Goal: Task Accomplishment & Management: Manage account settings

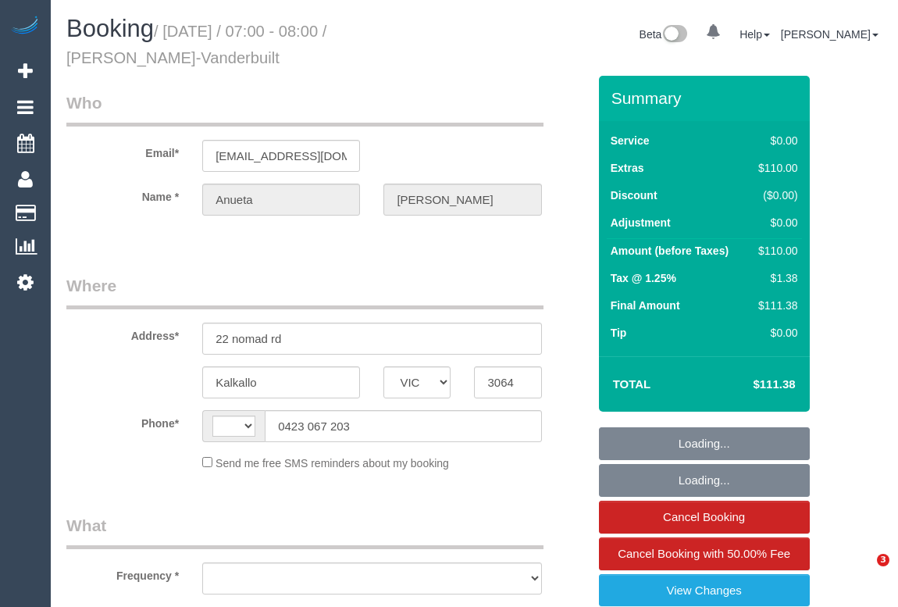
select select "VIC"
select select "string:AU"
select select "object:586"
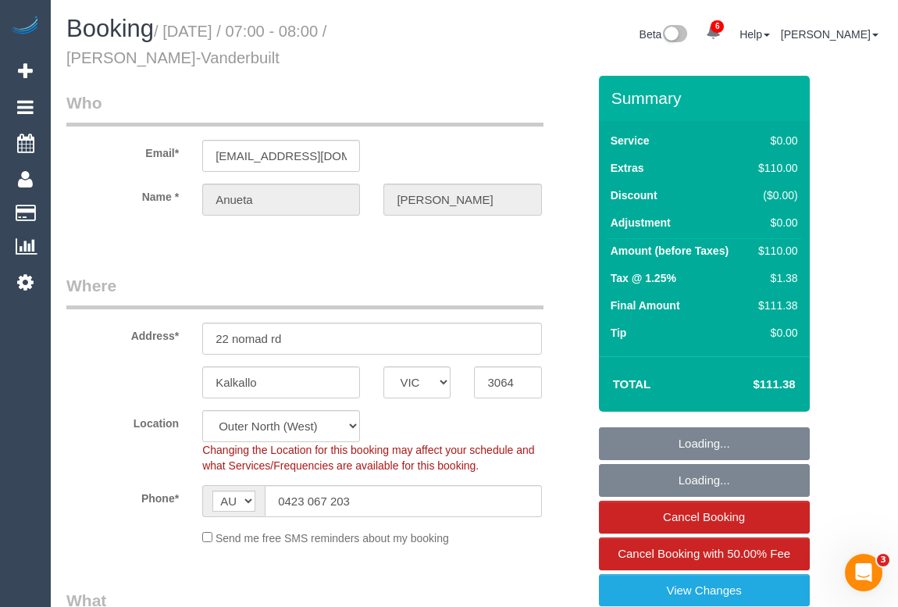
select select "string:stripe-pm_1S6Nme2GScqysDRVtpmojaOO"
select select "object:1192"
select select "number:28"
select select "number:15"
select select "number:18"
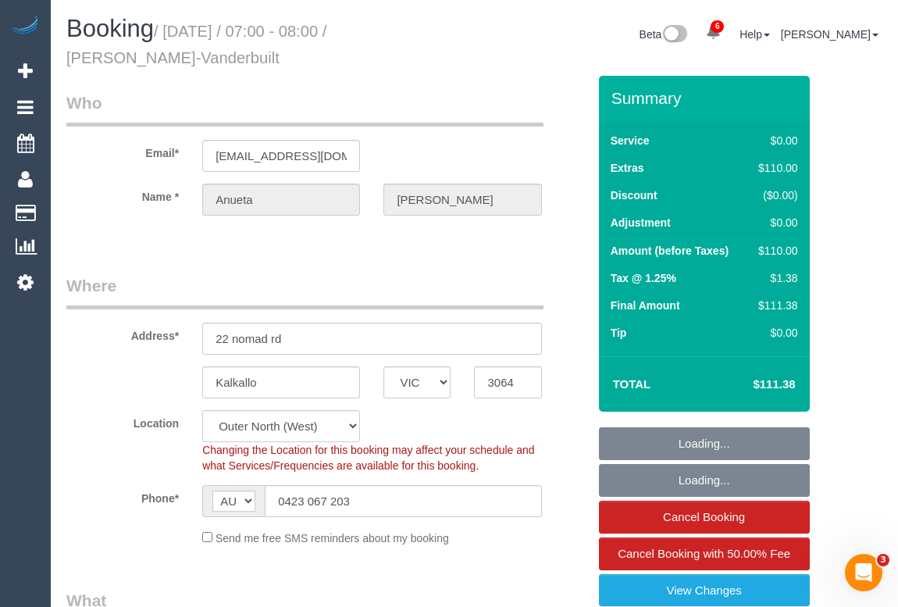
select select "number:22"
select select "number:35"
select select "number:11"
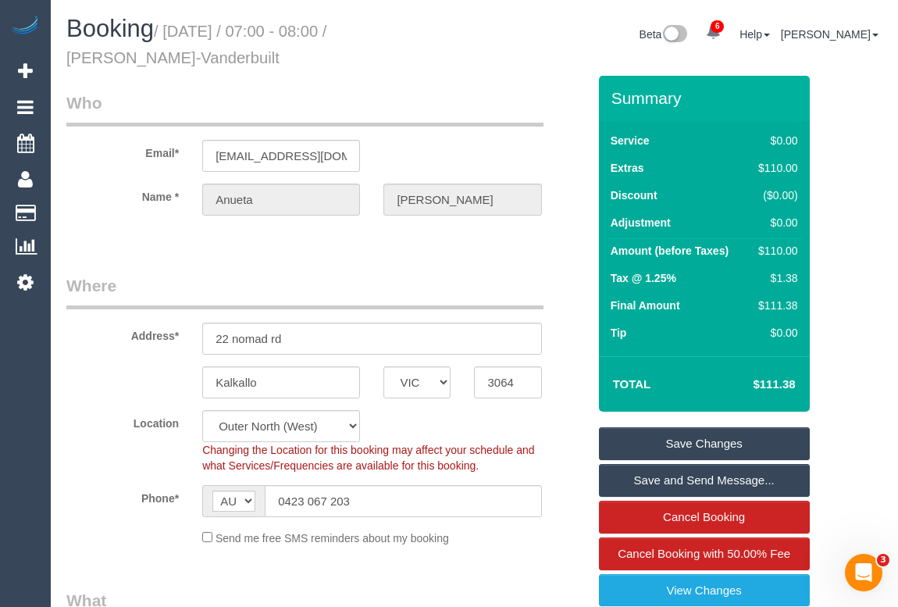
click at [74, 430] on div "Location Office City East (North) East (South) Inner East Inner North (East) In…" at bounding box center [327, 441] width 544 height 63
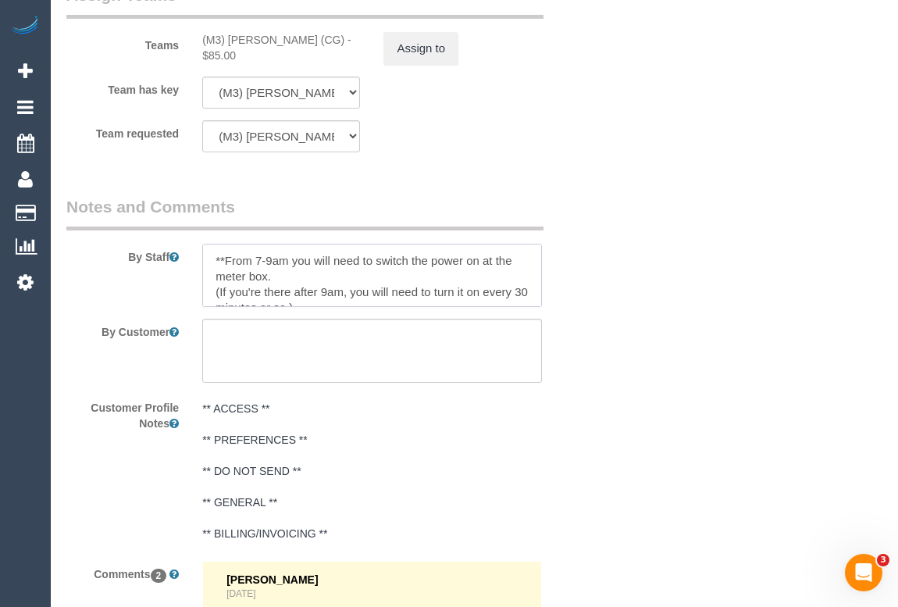
scroll to position [47, 0]
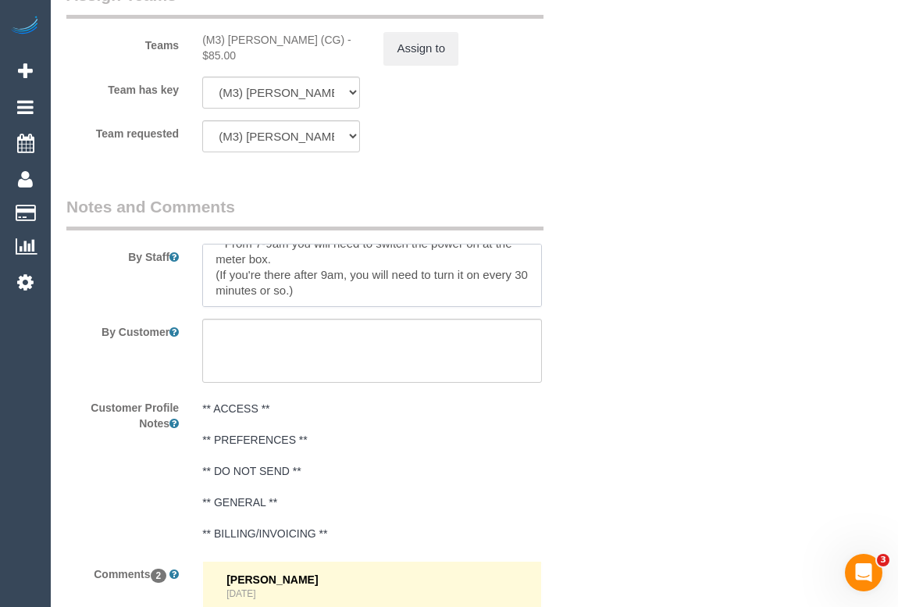
drag, startPoint x: 224, startPoint y: 256, endPoint x: 352, endPoint y: 303, distance: 135.7
click at [352, 303] on textarea at bounding box center [371, 276] width 339 height 64
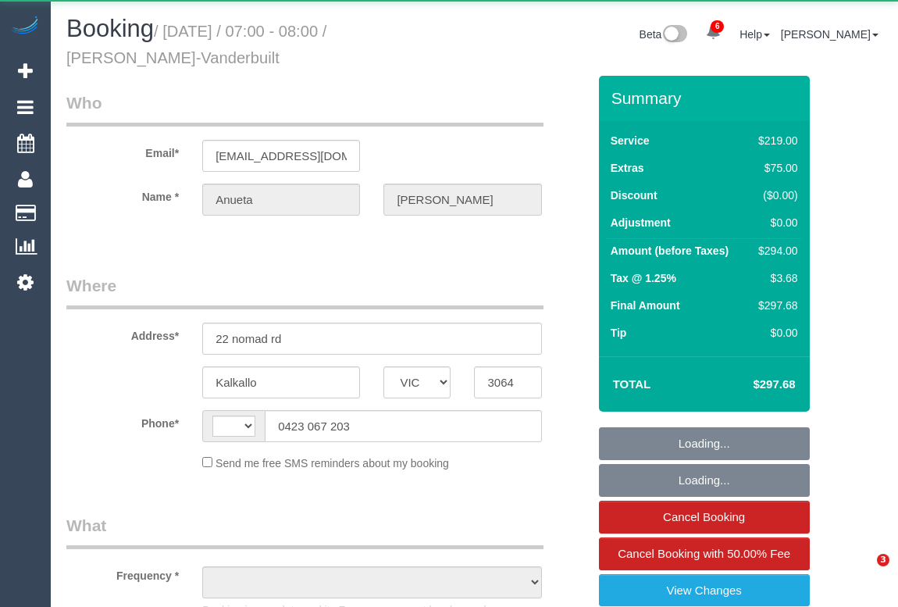
select select "VIC"
select select "number:28"
select select "number:15"
select select "number:18"
select select "number:22"
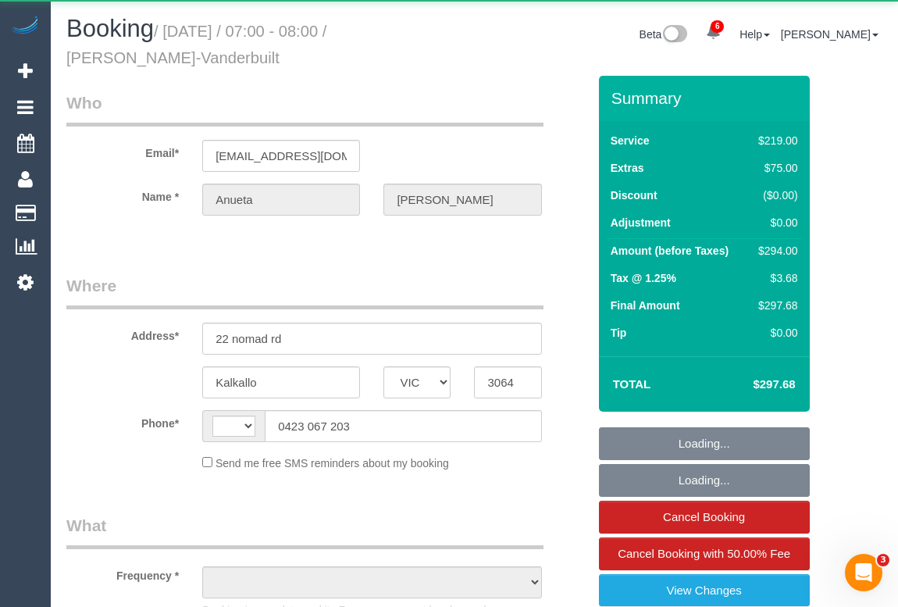
select select "number:13"
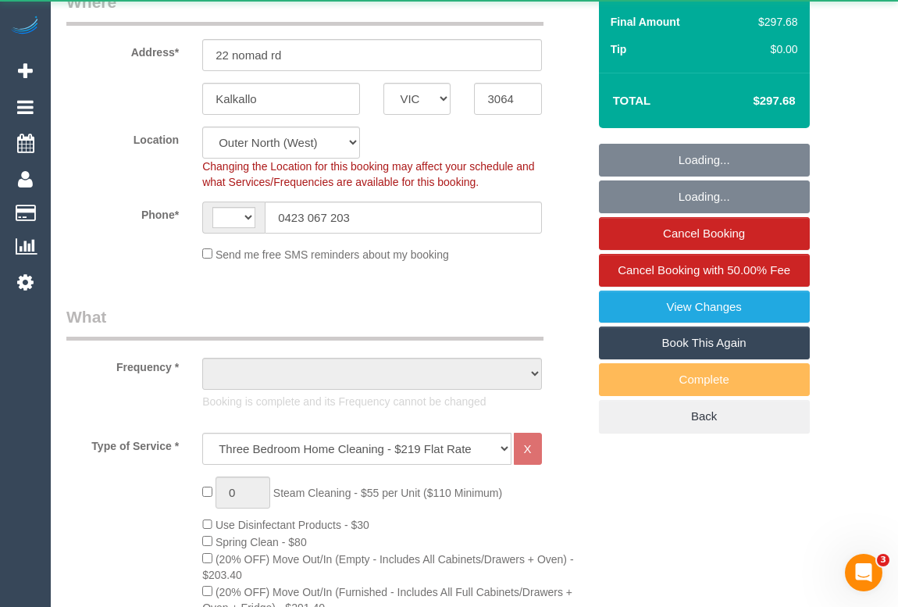
select select "string:AU"
select select "object:892"
select select "string:stripe-pm_1S6Nme2GScqysDRVtpmojaOO"
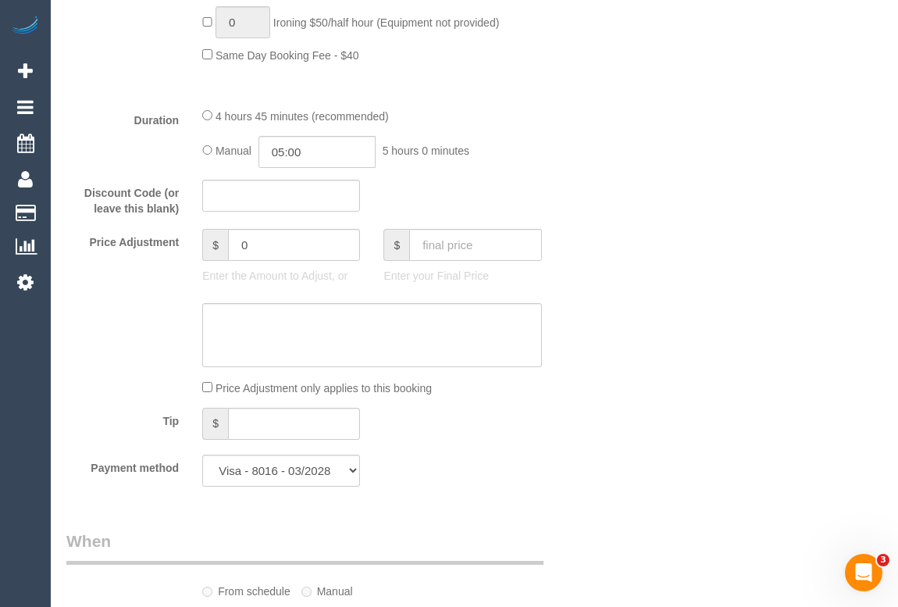
select select "object:1301"
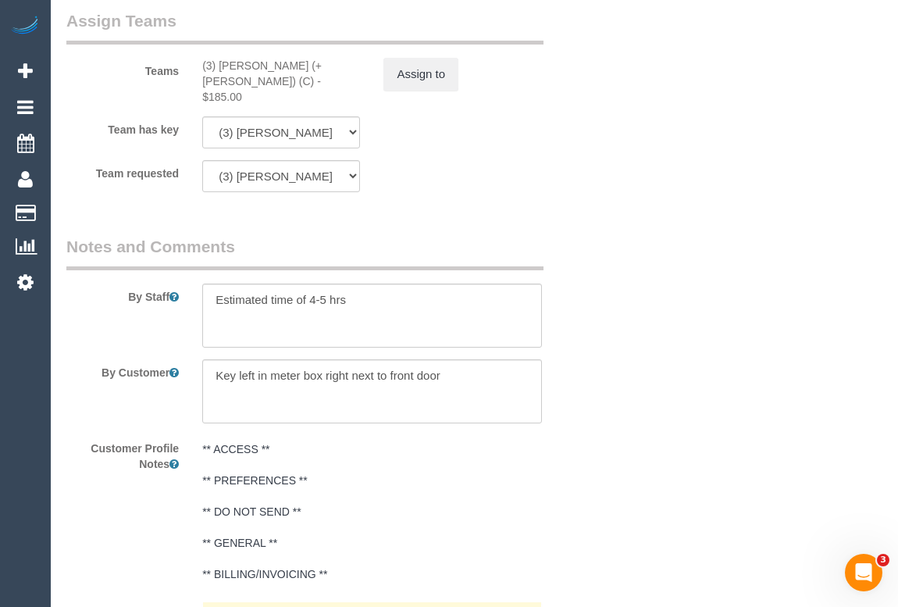
scroll to position [2840, 0]
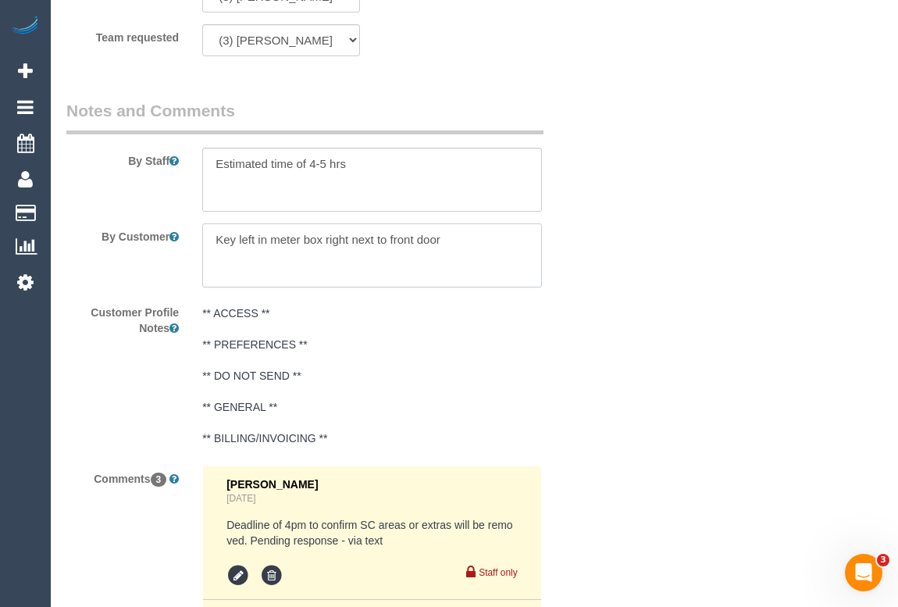
drag, startPoint x: 459, startPoint y: 229, endPoint x: 207, endPoint y: 222, distance: 251.6
click at [207, 223] on textarea at bounding box center [371, 255] width 339 height 64
drag, startPoint x: 752, startPoint y: 220, endPoint x: 796, endPoint y: 251, distance: 53.3
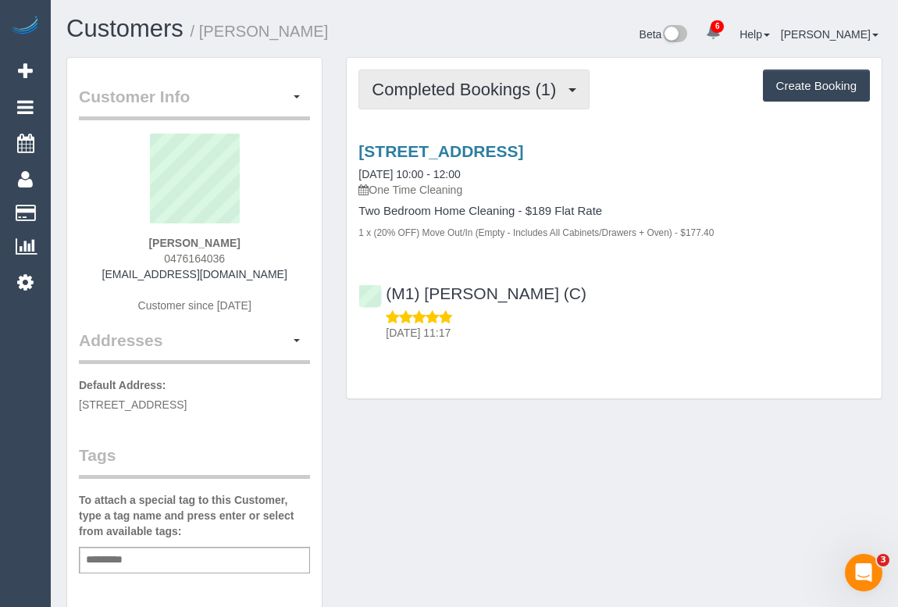
click at [469, 93] on span "Completed Bookings (1)" at bounding box center [468, 90] width 192 height 20
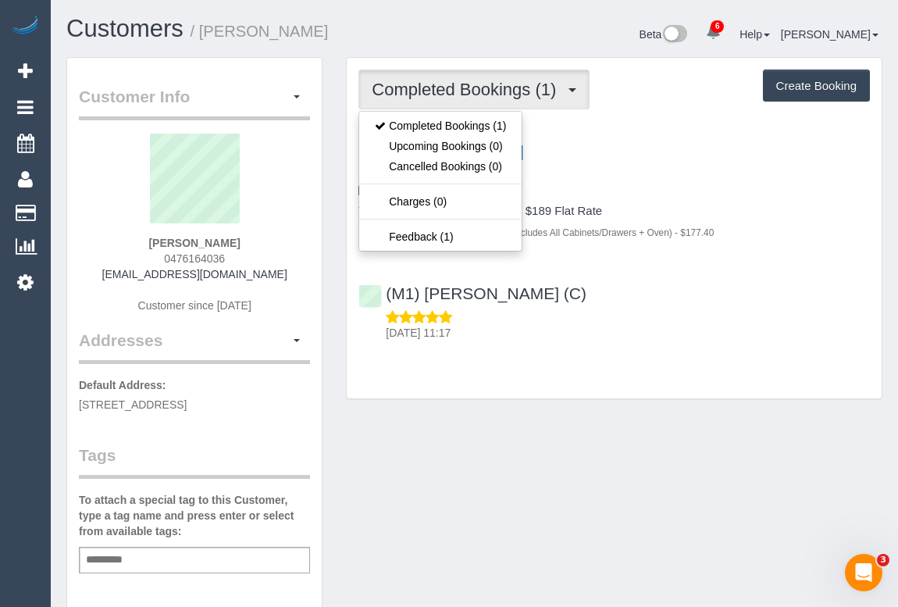
click at [544, 457] on div "Customer Info Edit Contact Info Send Message Email Preferences Special Sales Ta…" at bounding box center [475, 580] width 840 height 1047
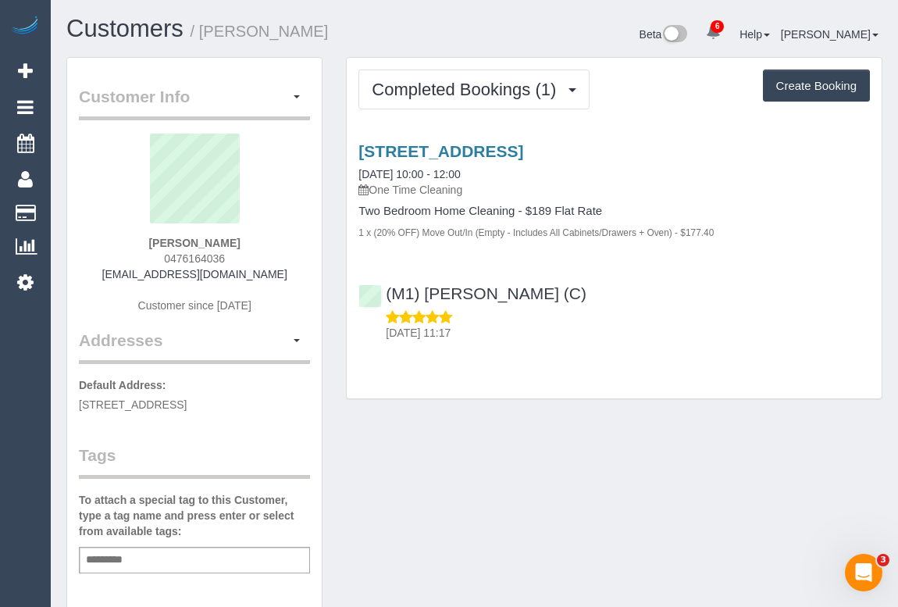
drag, startPoint x: 156, startPoint y: 258, endPoint x: 328, endPoint y: 258, distance: 171.9
click at [328, 258] on div "Customer Info Edit Contact Info Send Message Email Preferences Special Sales Ta…" at bounding box center [195, 580] width 280 height 1047
copy div "0476164036 connorhsmith@gmail.com Customer since 2025 Addresses"
click at [250, 246] on div "Connor Smith 0476164036 connorhsmith@gmail.com Customer since 2025" at bounding box center [194, 231] width 231 height 195
drag, startPoint x: 227, startPoint y: 252, endPoint x: 151, endPoint y: 252, distance: 75.8
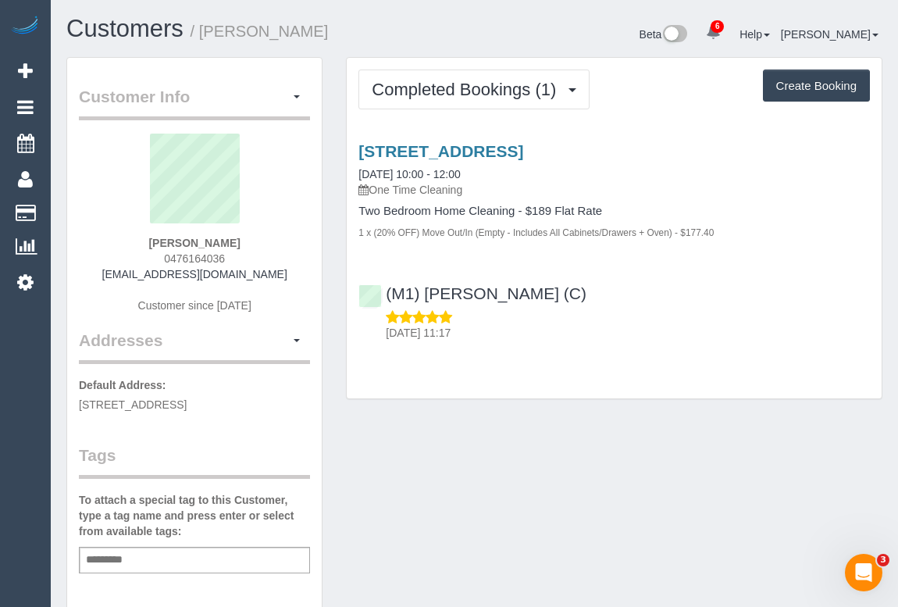
click at [151, 252] on div "Connor Smith 0476164036 connorhsmith@gmail.com Customer since 2025" at bounding box center [194, 231] width 231 height 195
copy span "0476164036"
click at [609, 420] on div "Customer Info Edit Contact Info Send Message Email Preferences Special Sales Ta…" at bounding box center [475, 580] width 840 height 1047
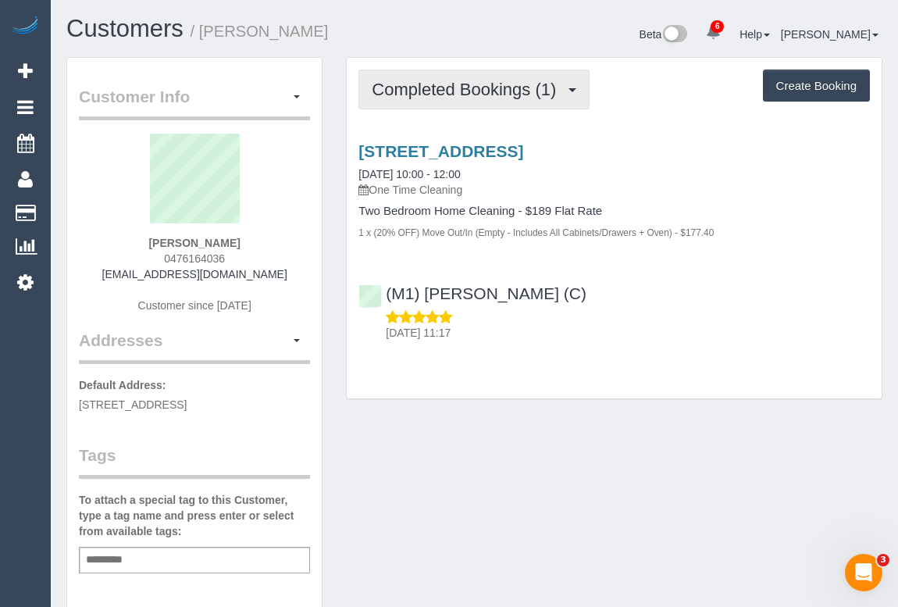
click at [442, 80] on span "Completed Bookings (1)" at bounding box center [468, 90] width 192 height 20
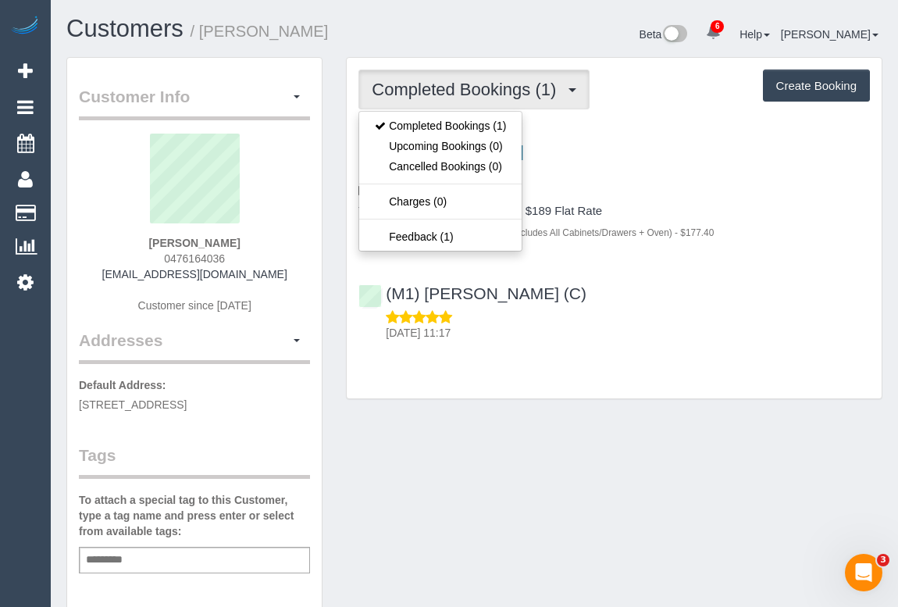
click at [701, 377] on div "Completed Bookings (1) Completed Bookings (1) Upcoming Bookings (0) Cancelled B…" at bounding box center [614, 228] width 535 height 341
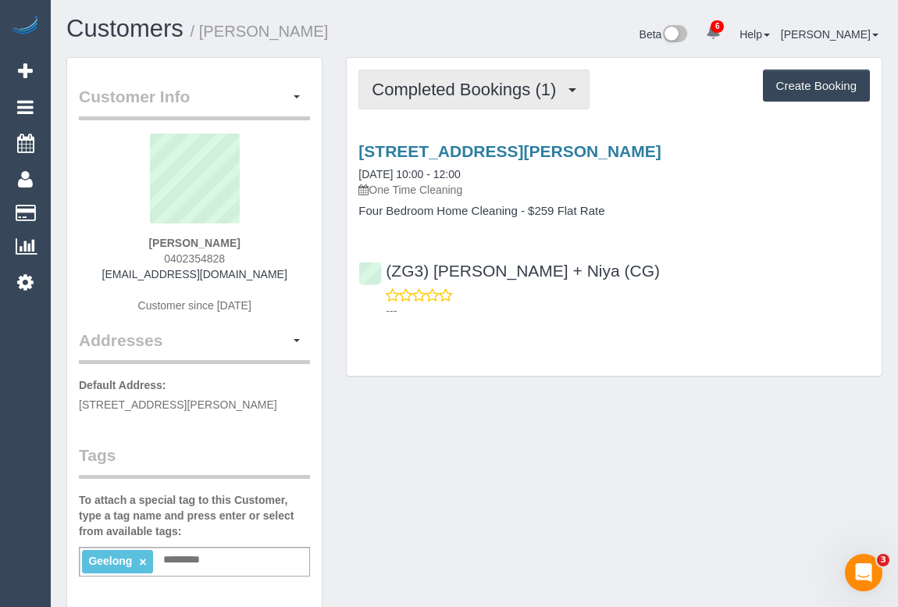
click at [469, 101] on button "Completed Bookings (1)" at bounding box center [474, 90] width 231 height 40
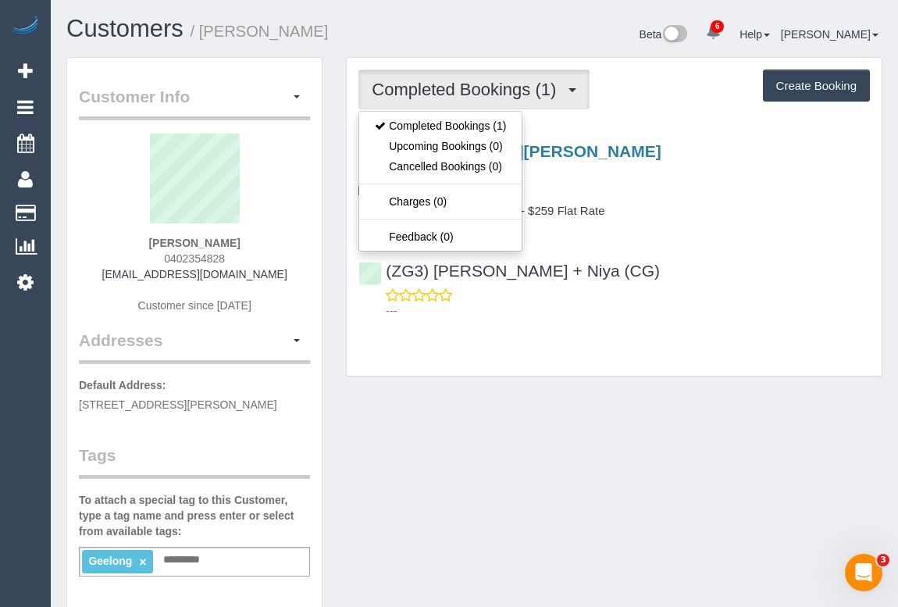
click at [532, 418] on div "Customer Info Edit Contact Info Send Message Email Preferences Special Sales Ta…" at bounding box center [475, 582] width 840 height 1050
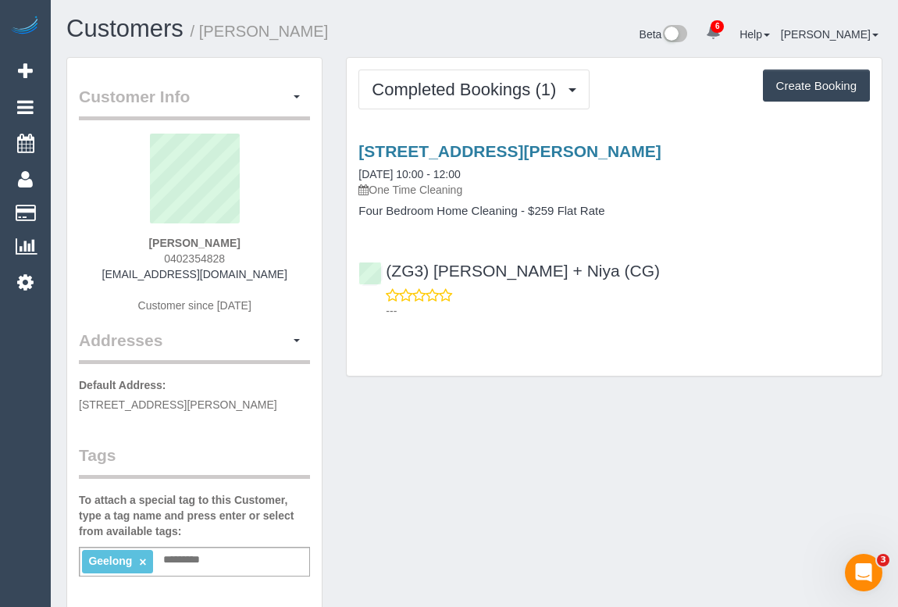
click at [450, 490] on div "Customer Info Edit Contact Info Send Message Email Preferences Special Sales Ta…" at bounding box center [475, 582] width 840 height 1050
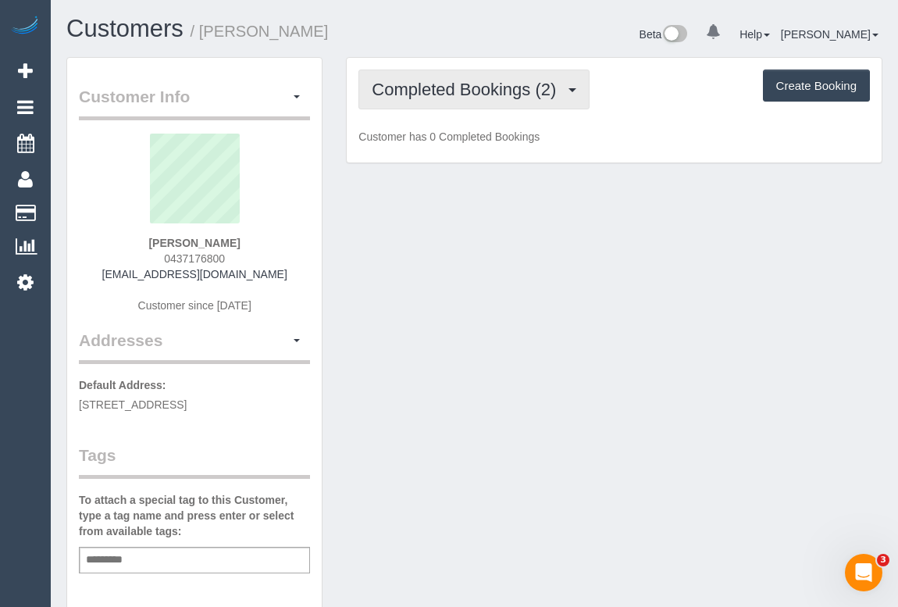
click at [440, 87] on span "Completed Bookings (2)" at bounding box center [468, 90] width 192 height 20
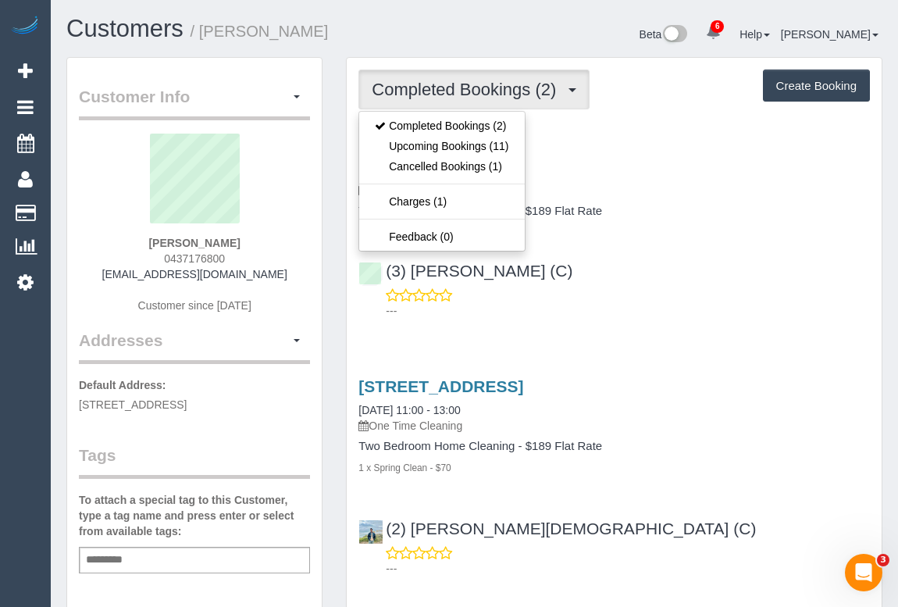
click at [755, 335] on div "Service Feedback [STREET_ADDRESS] [DATE] 10:00 - 12:00 Three Weekly - 5% Off Tw…" at bounding box center [615, 356] width 512 height 455
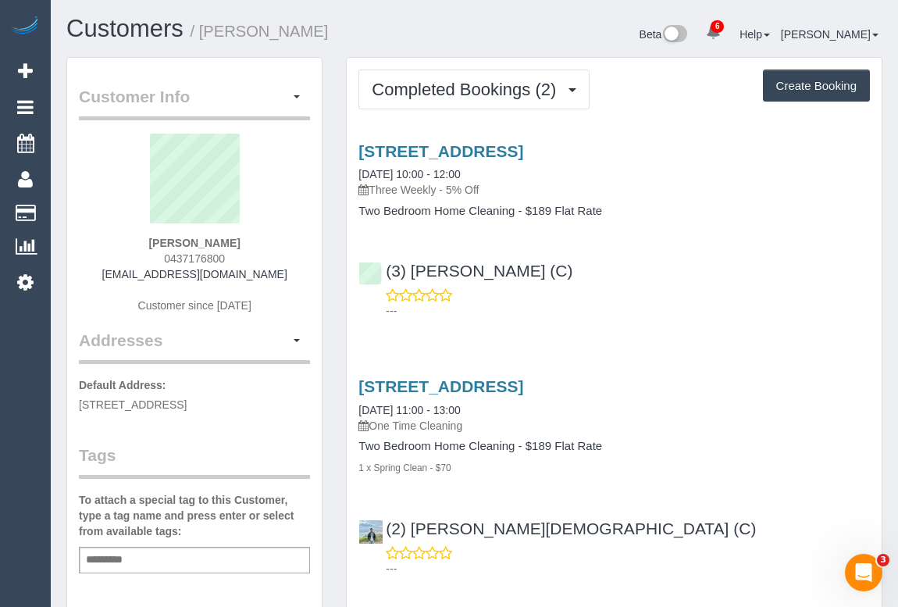
drag, startPoint x: 159, startPoint y: 252, endPoint x: 263, endPoint y: 251, distance: 103.9
click at [263, 251] on div "[PERSON_NAME] 0437176800 [EMAIL_ADDRESS][DOMAIN_NAME] Customer since [DATE]" at bounding box center [194, 231] width 231 height 195
copy span "0437176800"
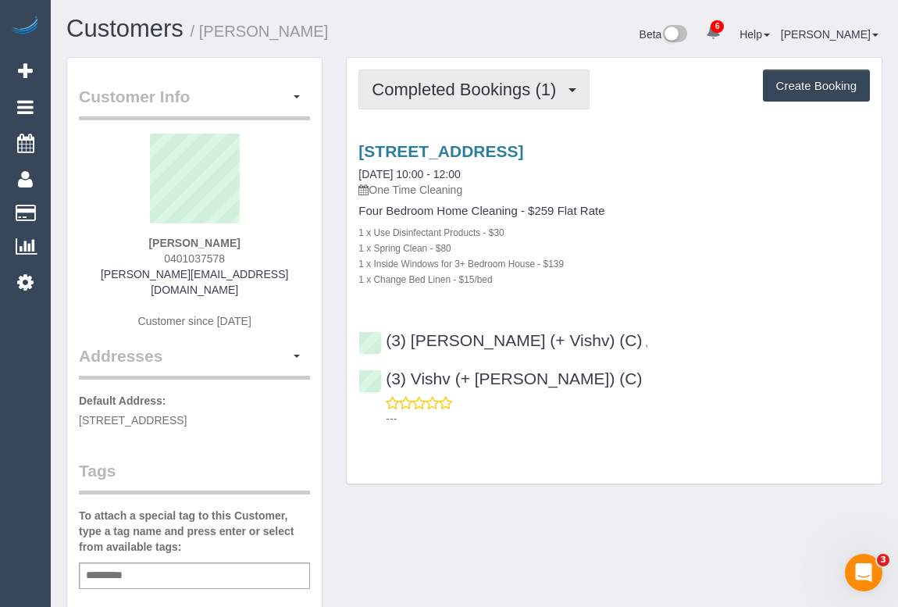
click at [489, 85] on span "Completed Bookings (1)" at bounding box center [468, 90] width 192 height 20
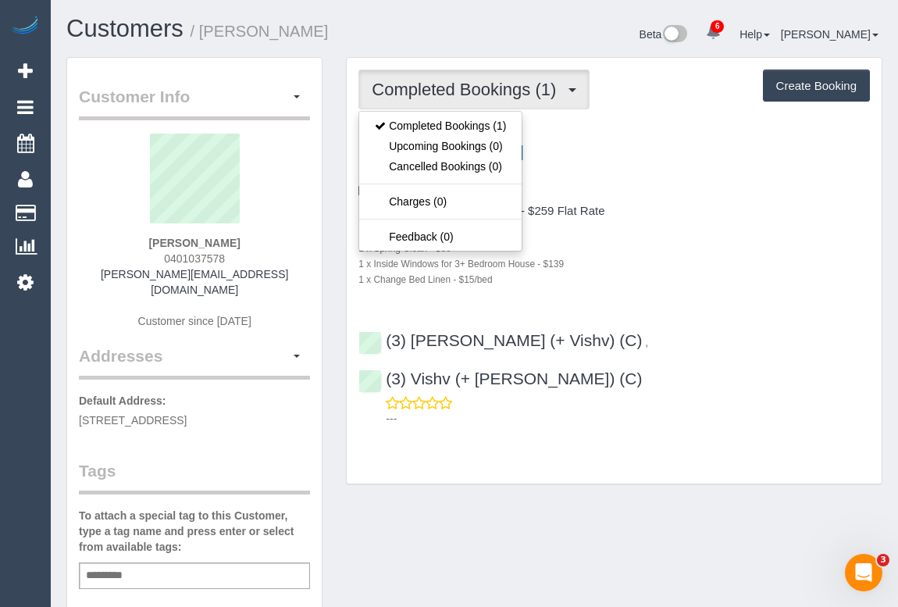
click at [744, 287] on div "11 Bokhara Road, Caulfield South, VIC 3162 12/09/2025 10:00 - 12:00 One Time Cl…" at bounding box center [614, 281] width 535 height 305
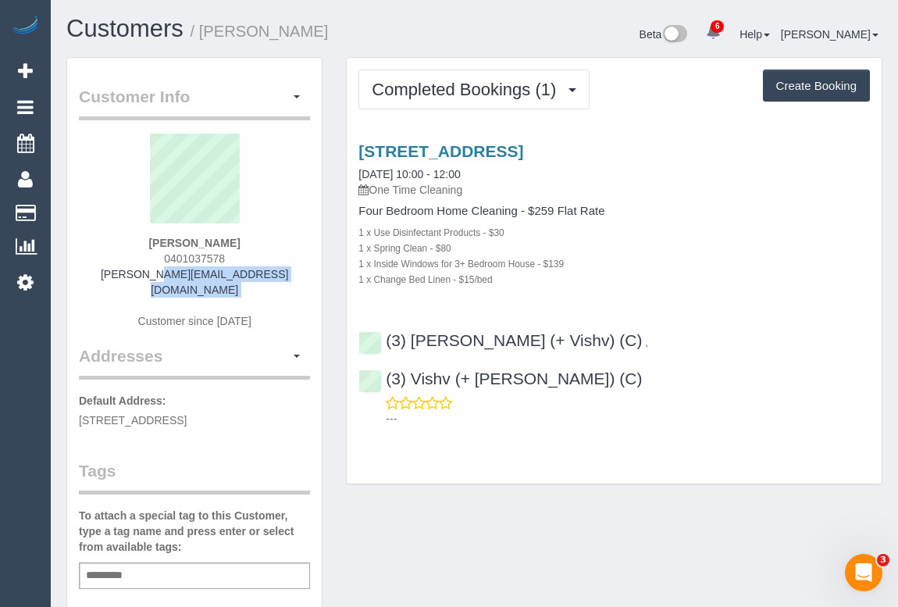
drag, startPoint x: 137, startPoint y: 273, endPoint x: 275, endPoint y: 283, distance: 137.8
click at [275, 283] on div "roy zhang 0401037578 roy.z@live.com.au Customer since 2025" at bounding box center [194, 239] width 231 height 211
copy div "roy.z@live.com.au"
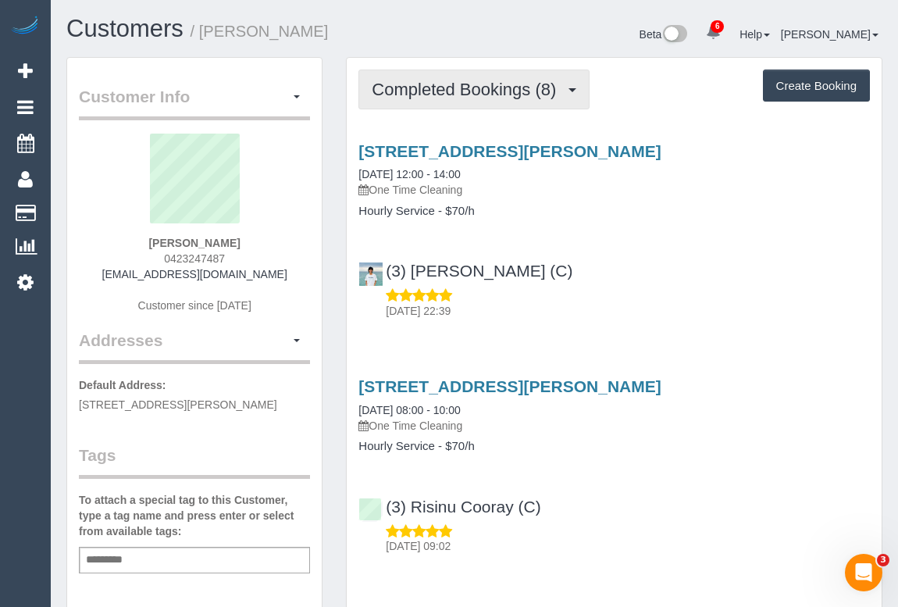
click at [485, 91] on span "Completed Bookings (8)" at bounding box center [468, 90] width 192 height 20
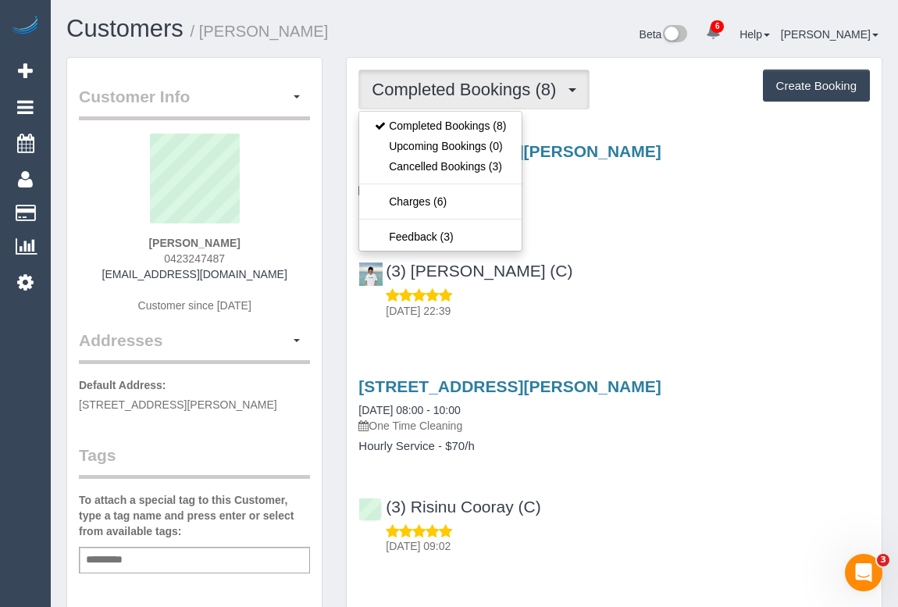
click at [704, 233] on div "[STREET_ADDRESS][PERSON_NAME] [DATE] 12:00 - 14:00 One Time Cleaning Hourly Ser…" at bounding box center [614, 227] width 535 height 197
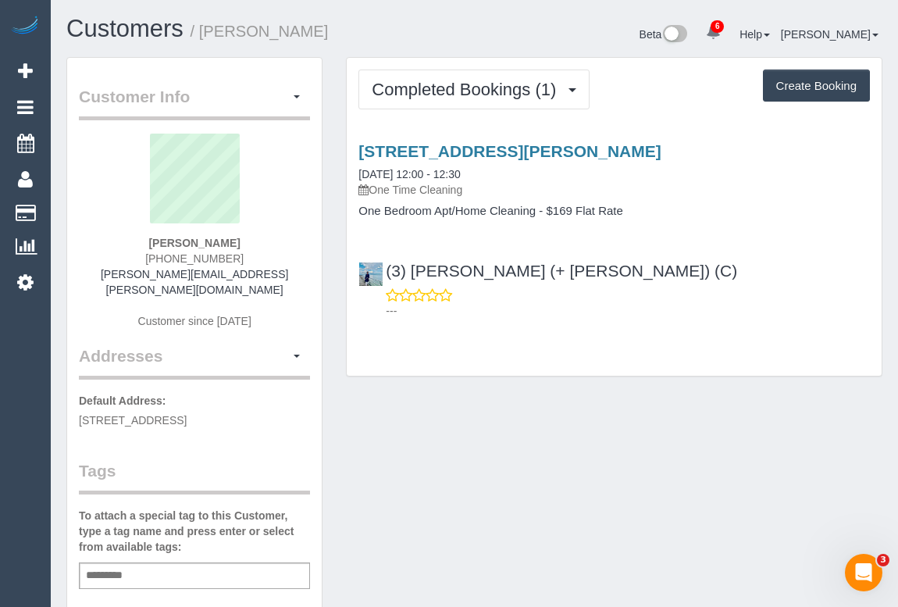
click at [493, 464] on div "Customer Info Edit Contact Info Send Message Email Preferences Special Sales Ta…" at bounding box center [475, 596] width 840 height 1078
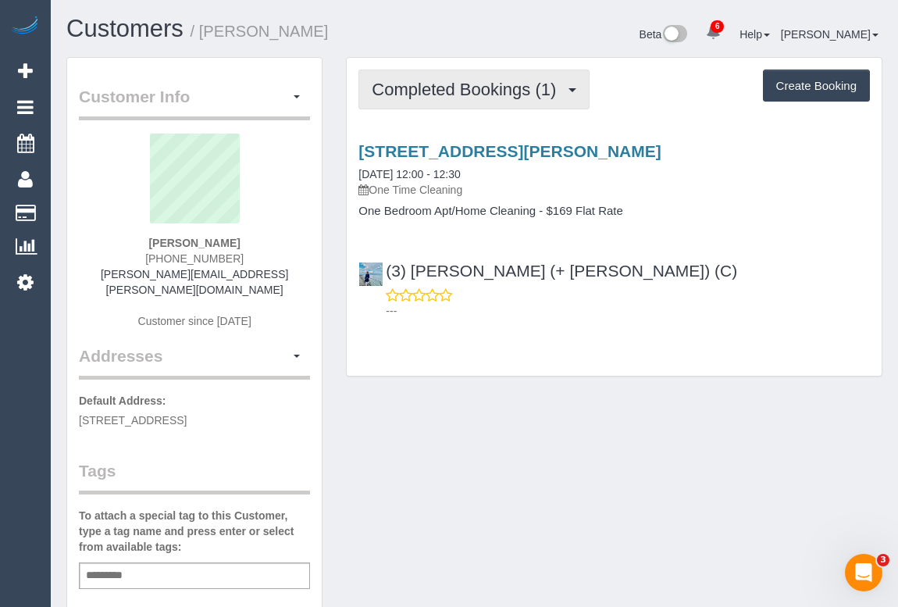
click at [444, 98] on button "Completed Bookings (1)" at bounding box center [474, 90] width 231 height 40
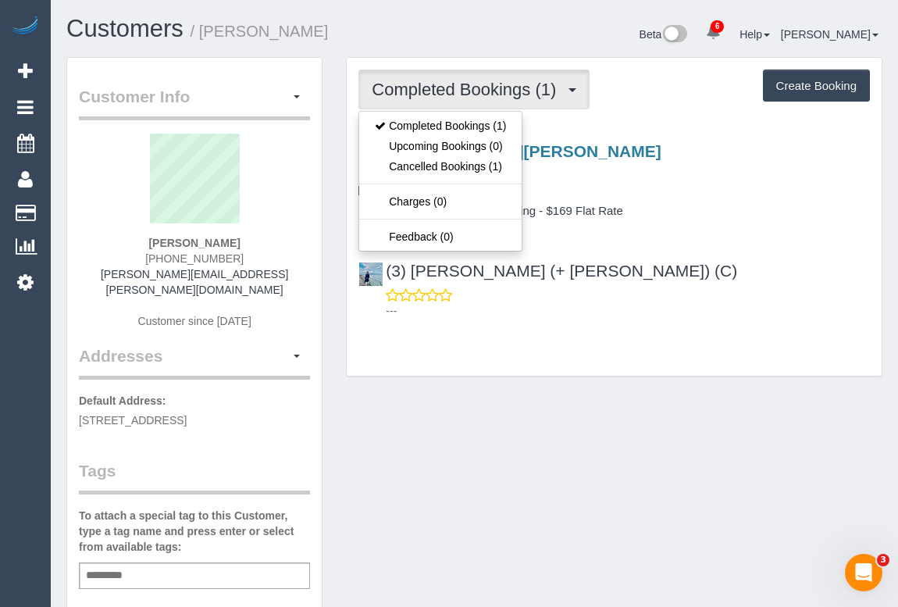
click at [505, 408] on div "Customer Info Edit Contact Info Send Message Email Preferences Special Sales Ta…" at bounding box center [475, 596] width 840 height 1078
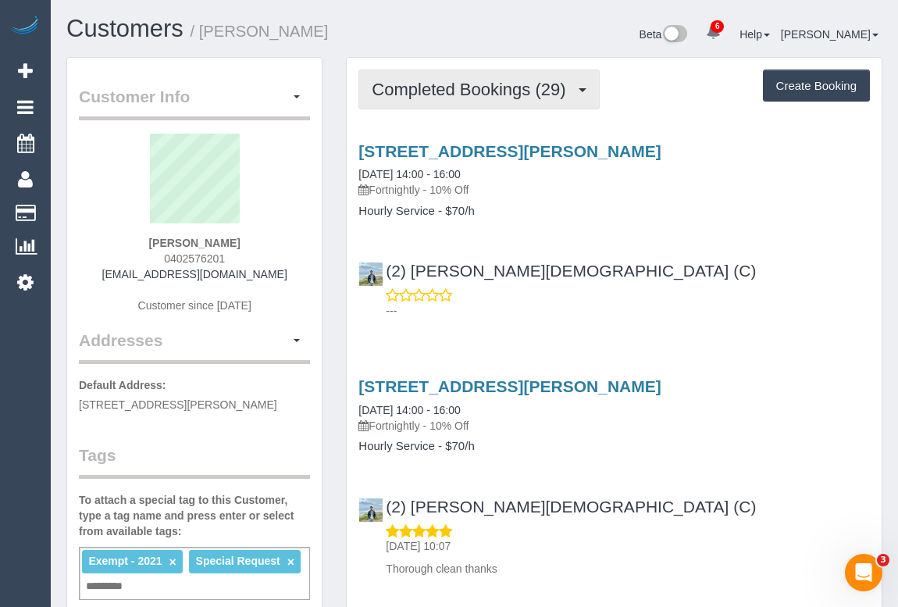
click at [492, 92] on span "Completed Bookings (29)" at bounding box center [473, 90] width 202 height 20
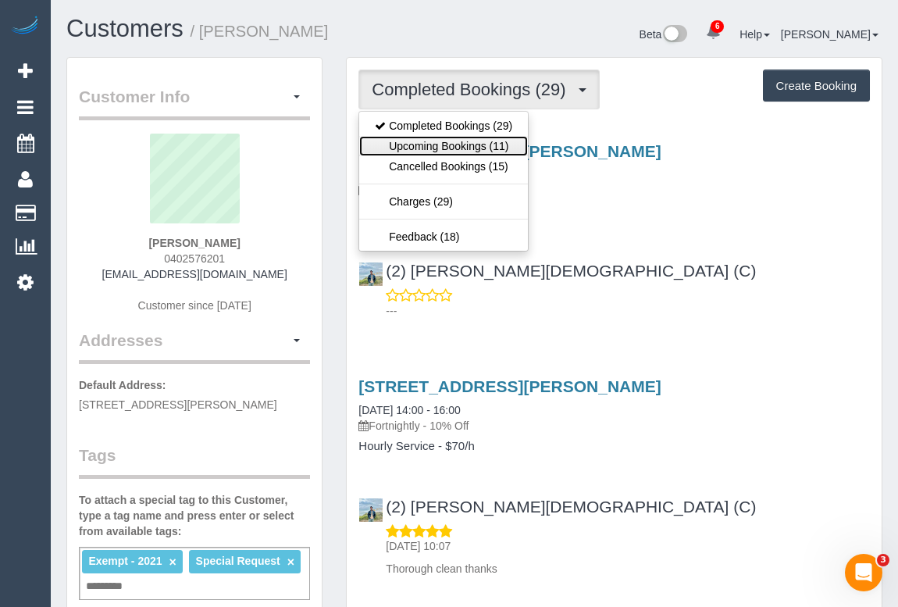
click at [470, 141] on link "Upcoming Bookings (11)" at bounding box center [443, 146] width 169 height 20
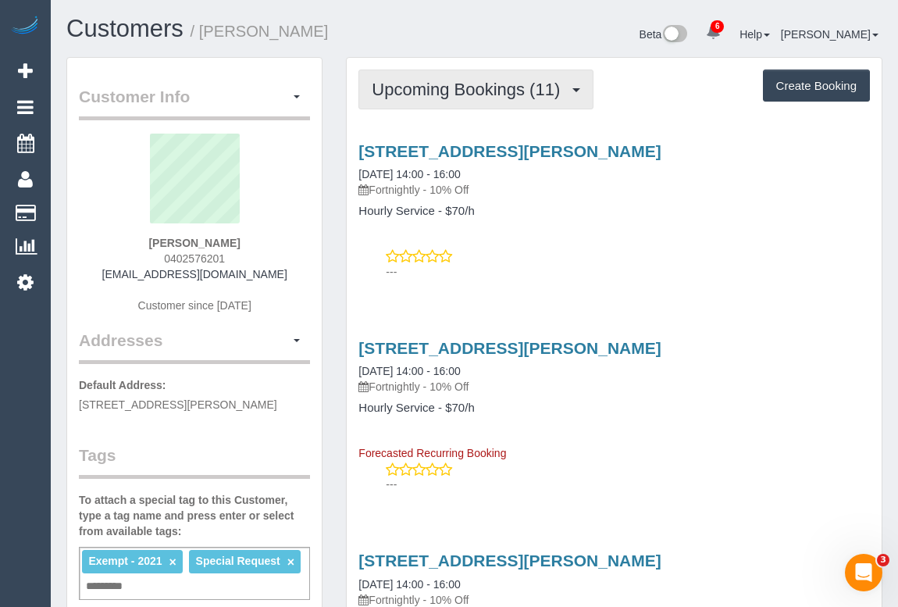
click at [477, 100] on button "Upcoming Bookings (11)" at bounding box center [476, 90] width 235 height 40
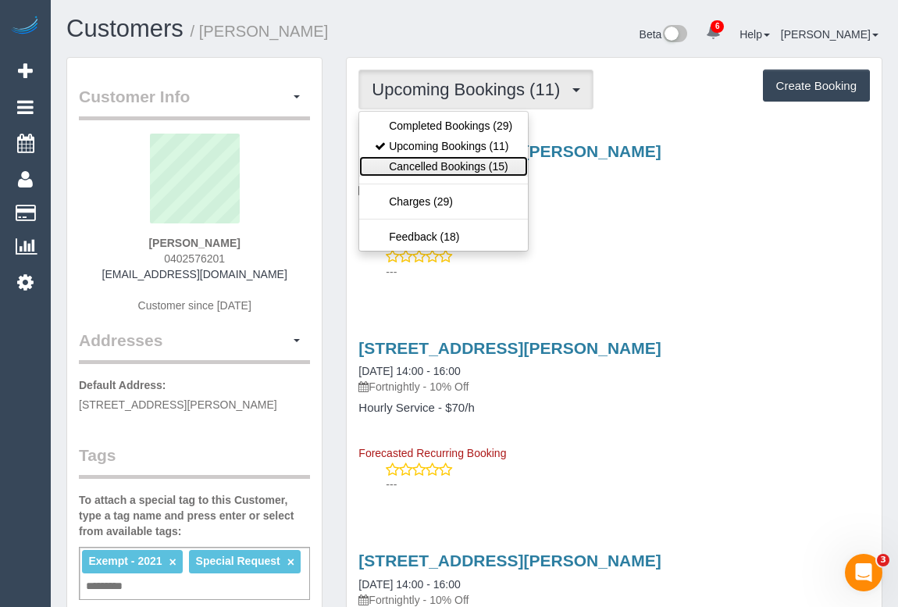
click at [447, 166] on link "Cancelled Bookings (15)" at bounding box center [443, 166] width 169 height 20
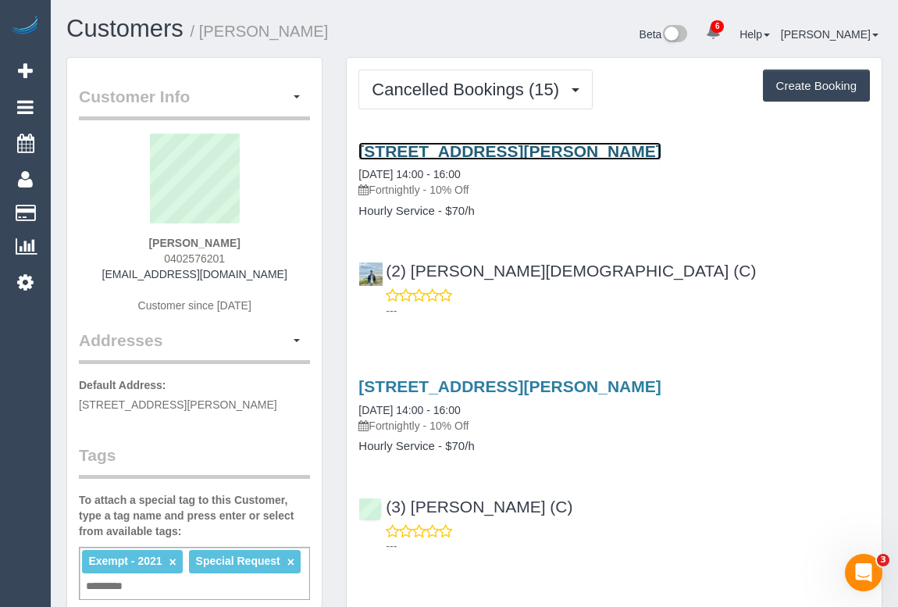
click at [545, 147] on link "38 Rowe Street, Fitzroy Nth, VIC 3068" at bounding box center [510, 151] width 302 height 18
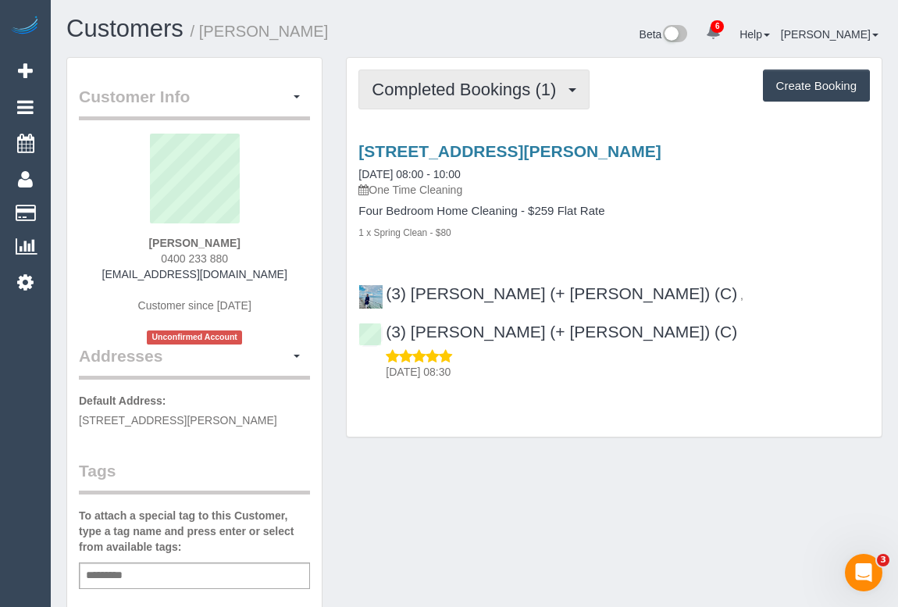
click at [434, 93] on span "Completed Bookings (1)" at bounding box center [468, 90] width 192 height 20
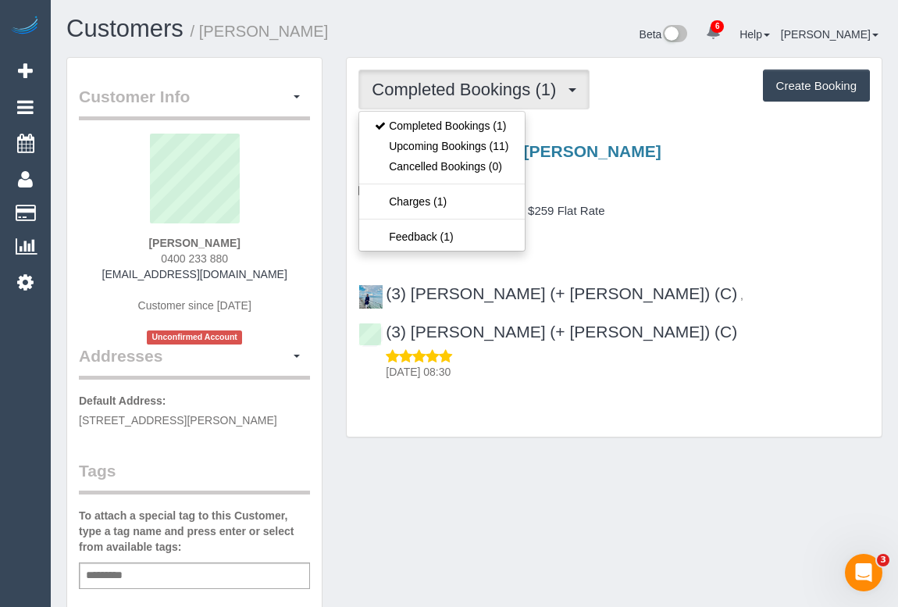
click at [132, 569] on input "text" at bounding box center [108, 576] width 53 height 20
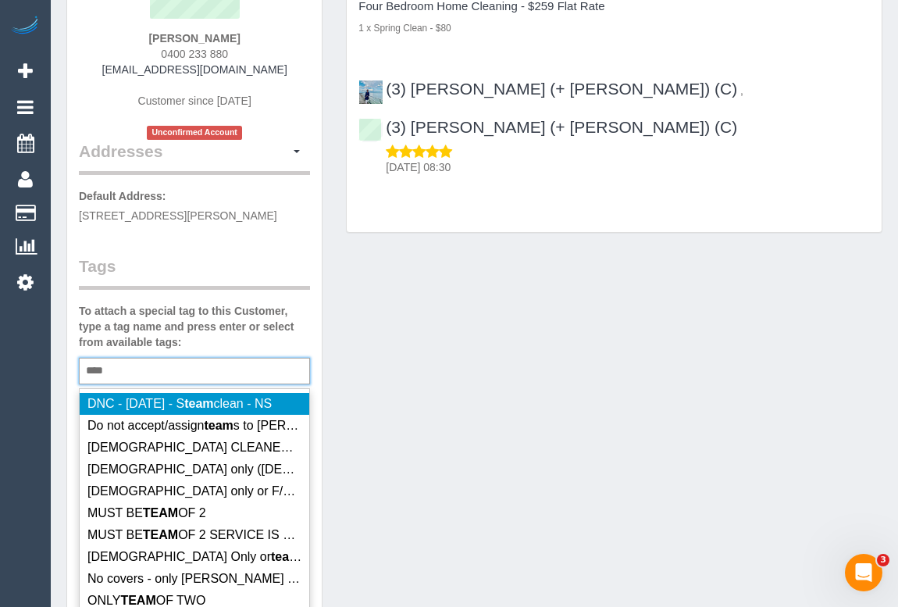
scroll to position [212, 0]
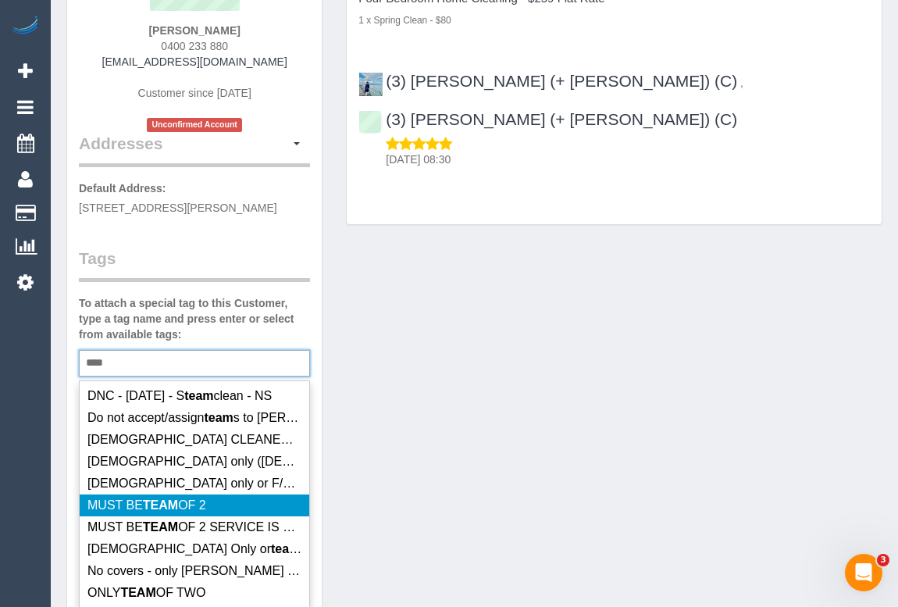
type input "****"
click at [145, 508] on span "MUST BE TEAM OF 2" at bounding box center [146, 504] width 119 height 13
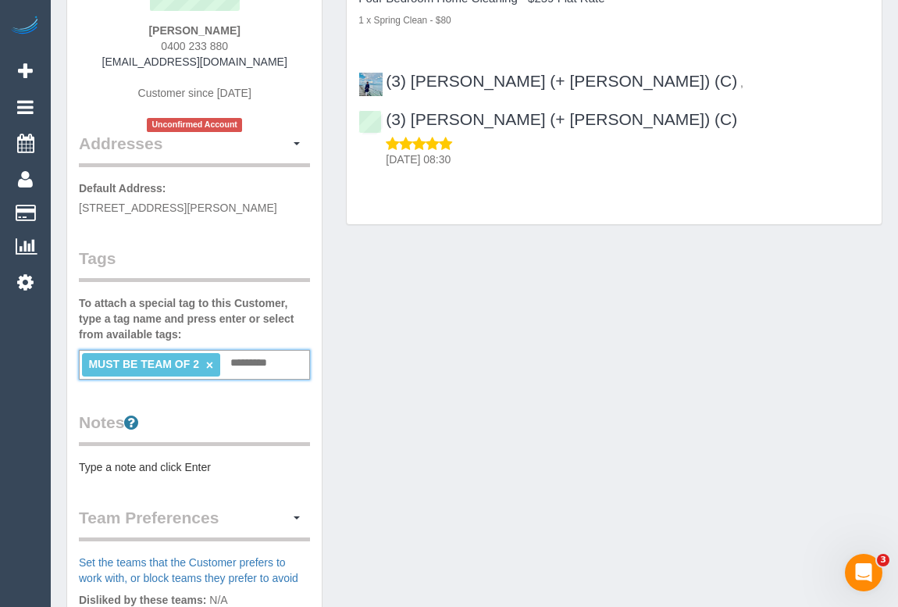
click at [506, 507] on div "Customer Info Edit Contact Info Send Message Email Preferences Special Sales Ta…" at bounding box center [475, 377] width 840 height 1065
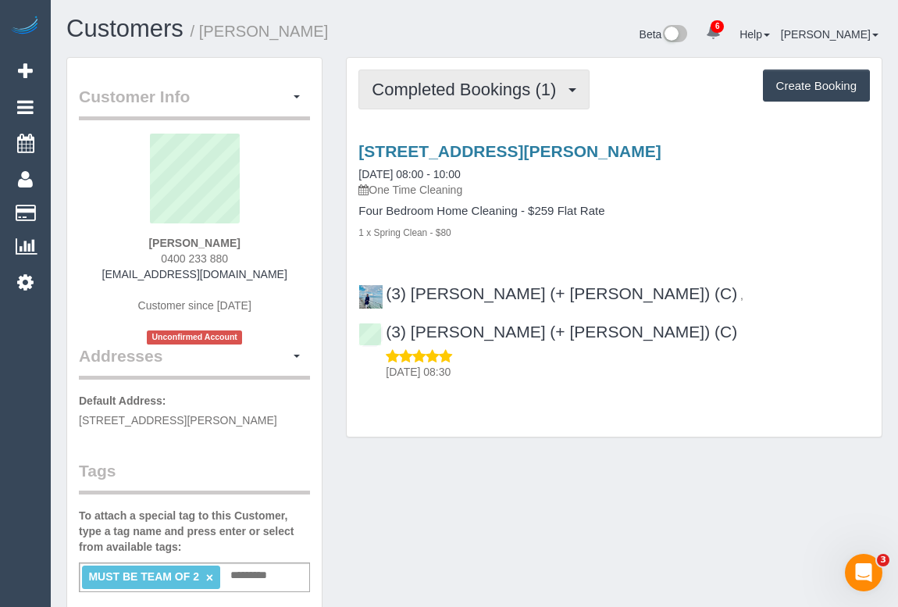
click at [448, 87] on span "Completed Bookings (1)" at bounding box center [468, 90] width 192 height 20
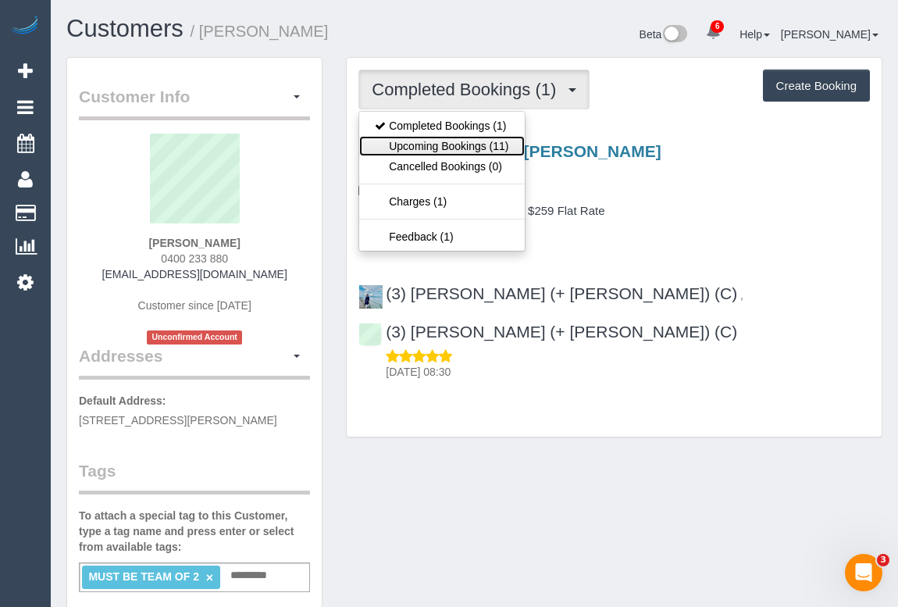
click at [414, 145] on link "Upcoming Bookings (11)" at bounding box center [441, 146] width 165 height 20
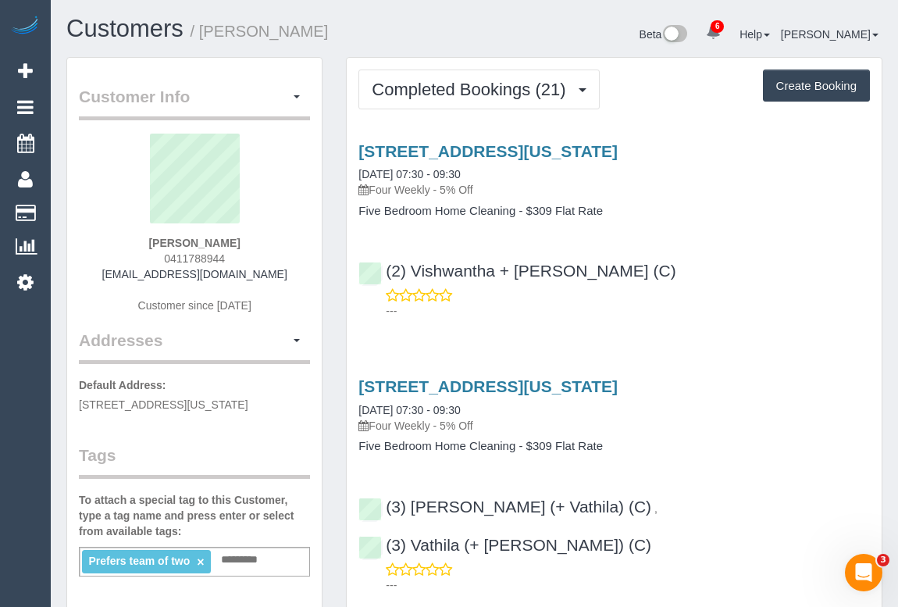
click at [791, 298] on div "---" at bounding box center [615, 302] width 512 height 31
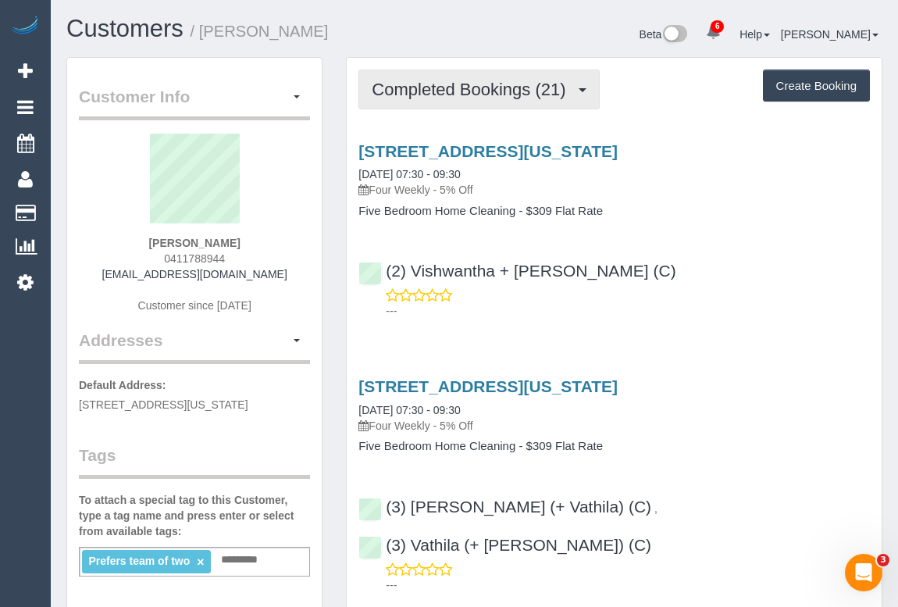
click at [594, 99] on button "Completed Bookings (21)" at bounding box center [479, 90] width 241 height 40
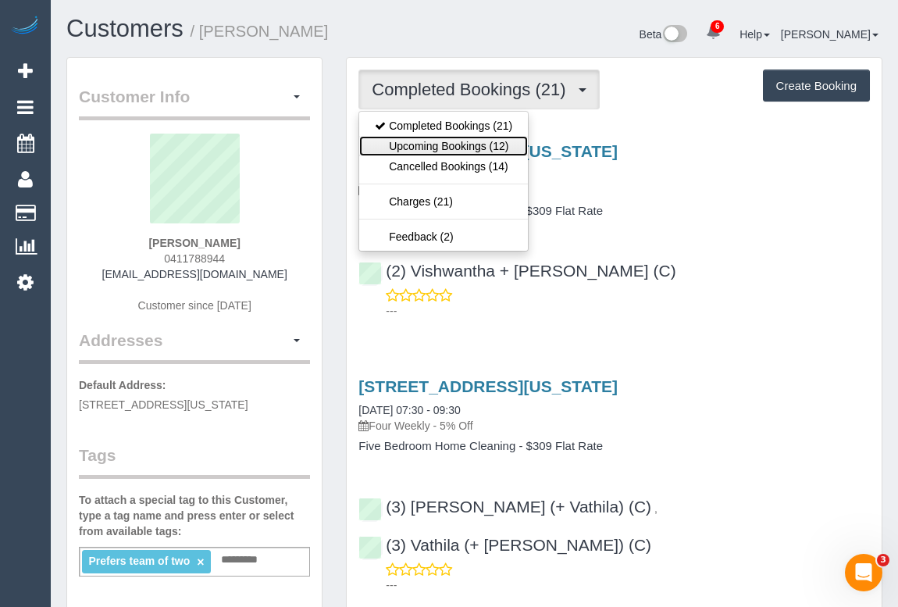
click at [471, 150] on link "Upcoming Bookings (12)" at bounding box center [443, 146] width 169 height 20
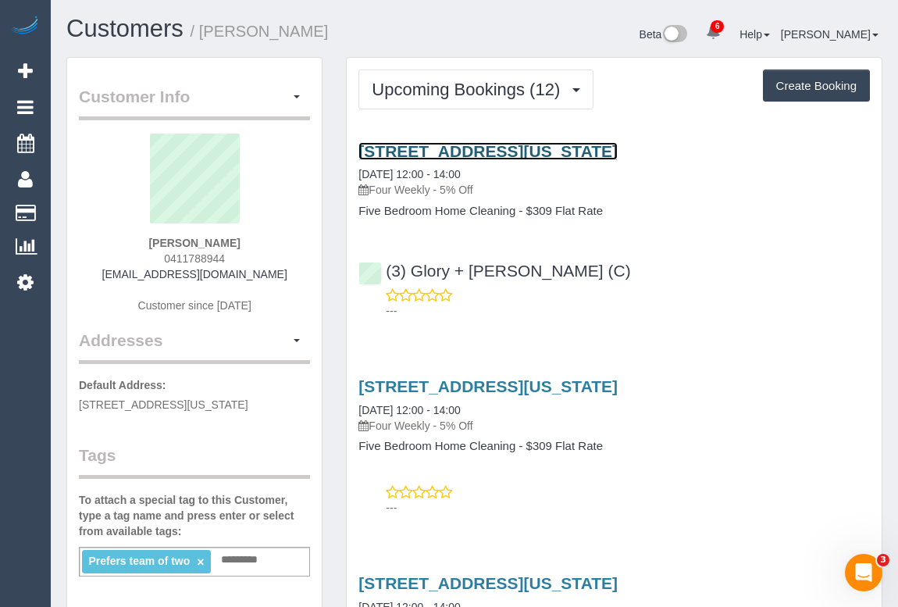
click at [483, 155] on link "5 Henley Avenue, Vermont, VIC 3133" at bounding box center [488, 151] width 259 height 18
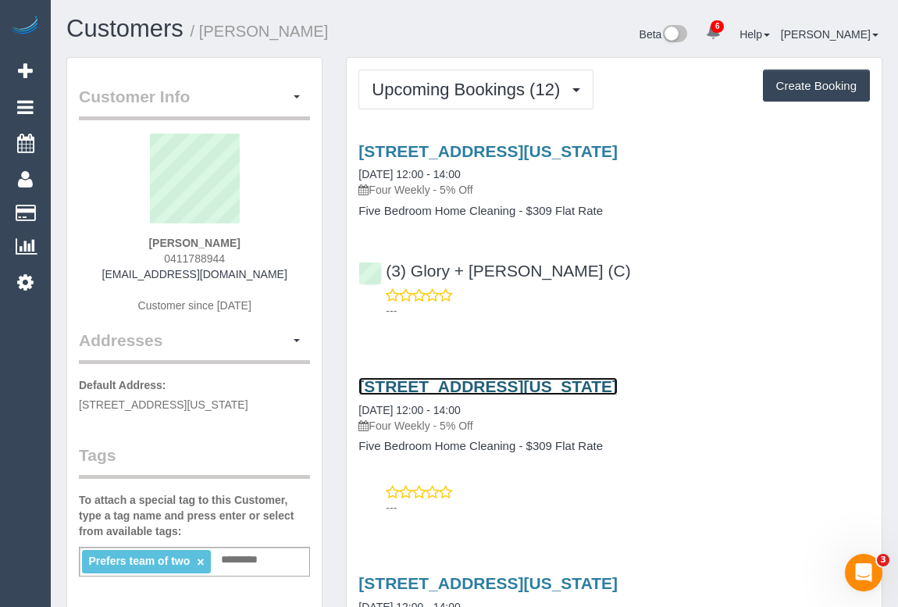
click at [512, 384] on link "5 Henley Avenue, Vermont, VIC 3133" at bounding box center [488, 386] width 259 height 18
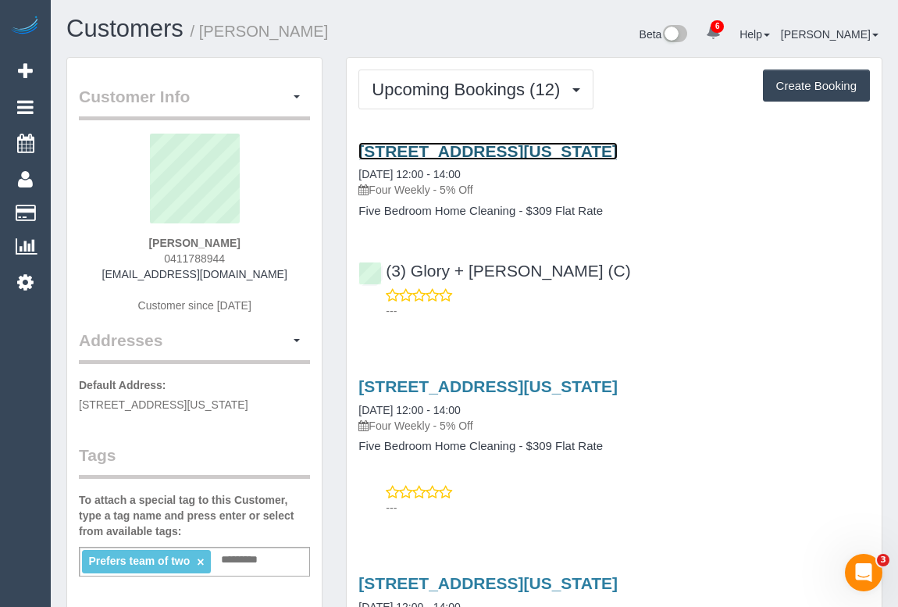
click at [487, 149] on link "5 Henley Avenue, Vermont, VIC 3133" at bounding box center [488, 151] width 259 height 18
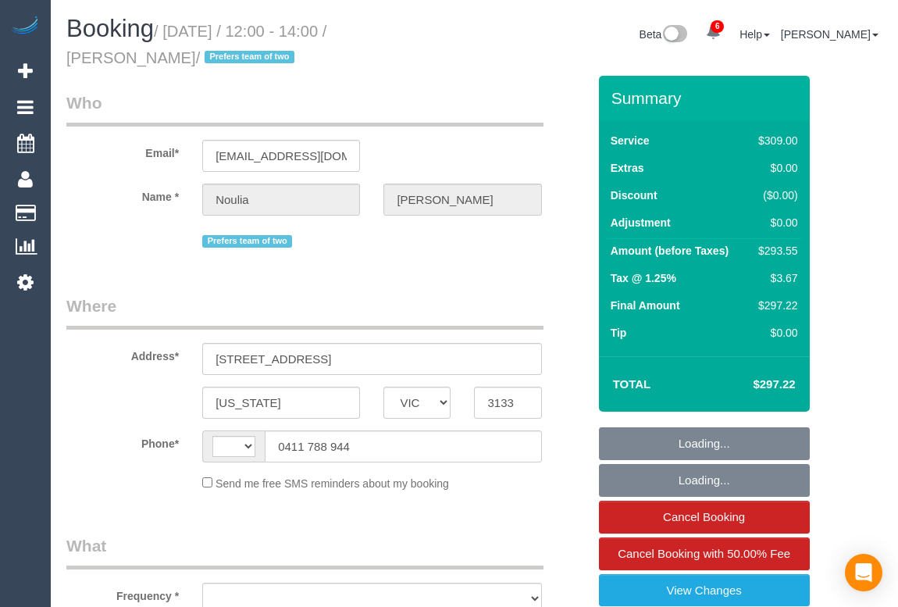
select select "VIC"
select select "number:28"
select select "number:14"
select select "number:19"
select select "number:25"
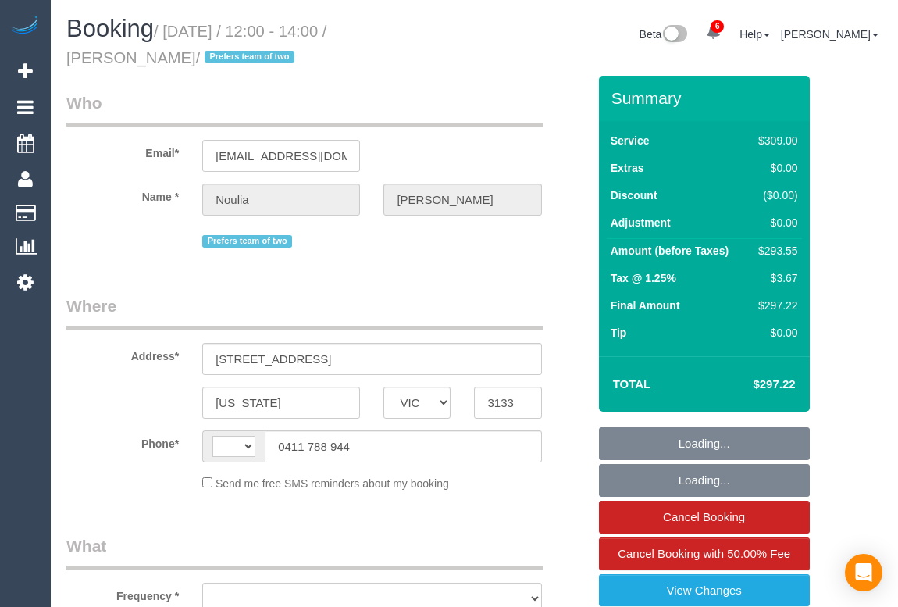
select select "number:34"
select select "number:12"
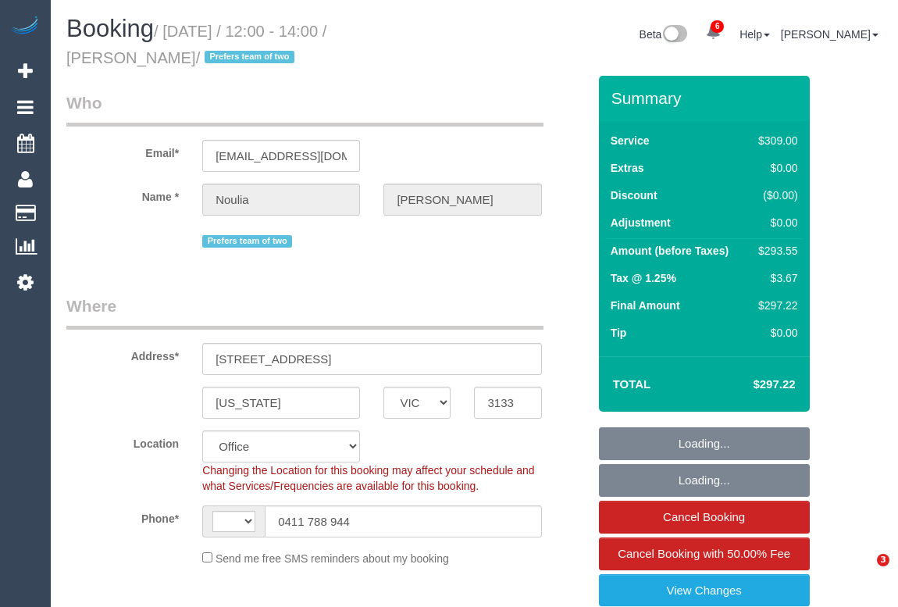
select select "string:AU"
select select "object:899"
select select "string:stripe-pm_1PW6oT2GScqysDRV2P9vVk8G"
select select "object:2189"
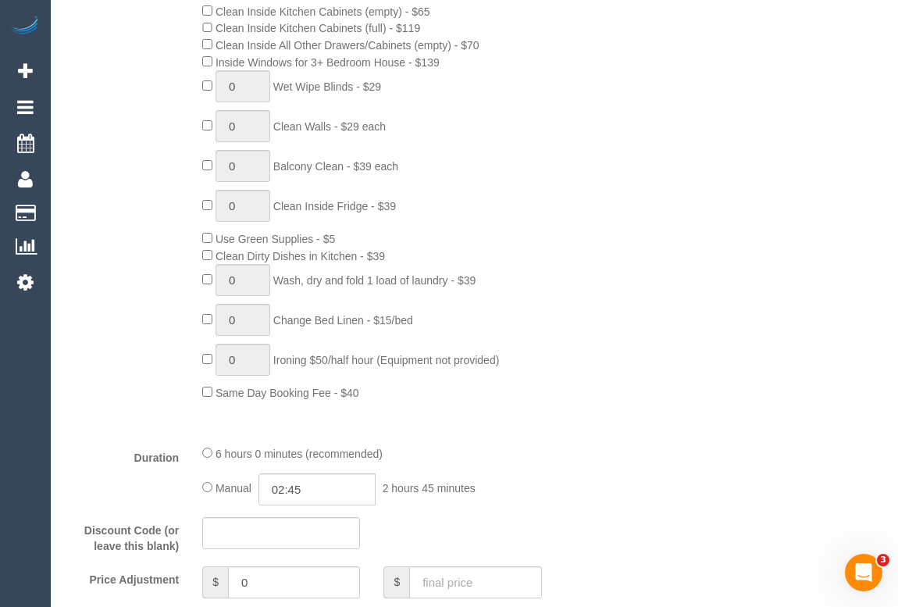
scroll to position [1136, 0]
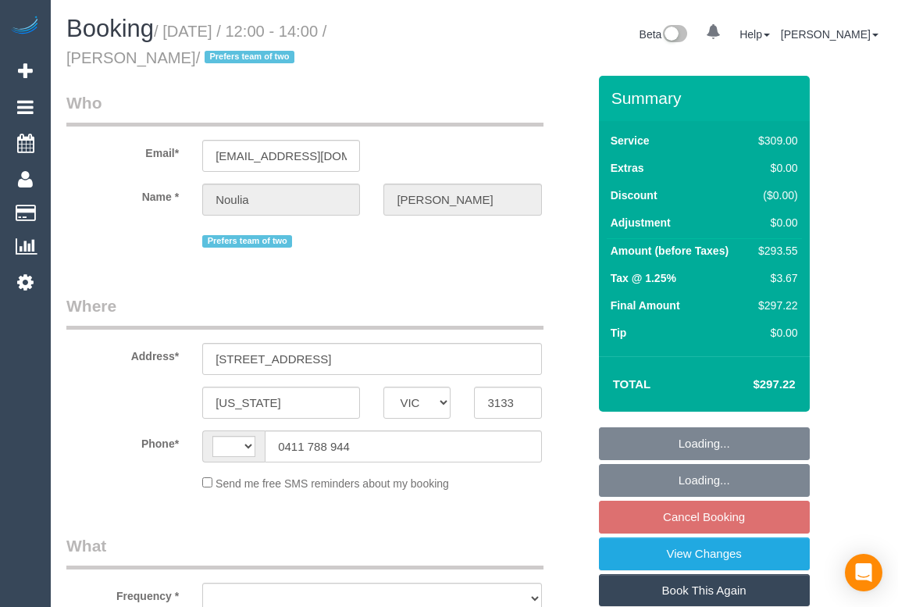
select select "VIC"
select select "object:322"
select select "string:stripe-pm_1PW6oT2GScqysDRV2P9vVk8G"
select select "number:28"
select select "number:14"
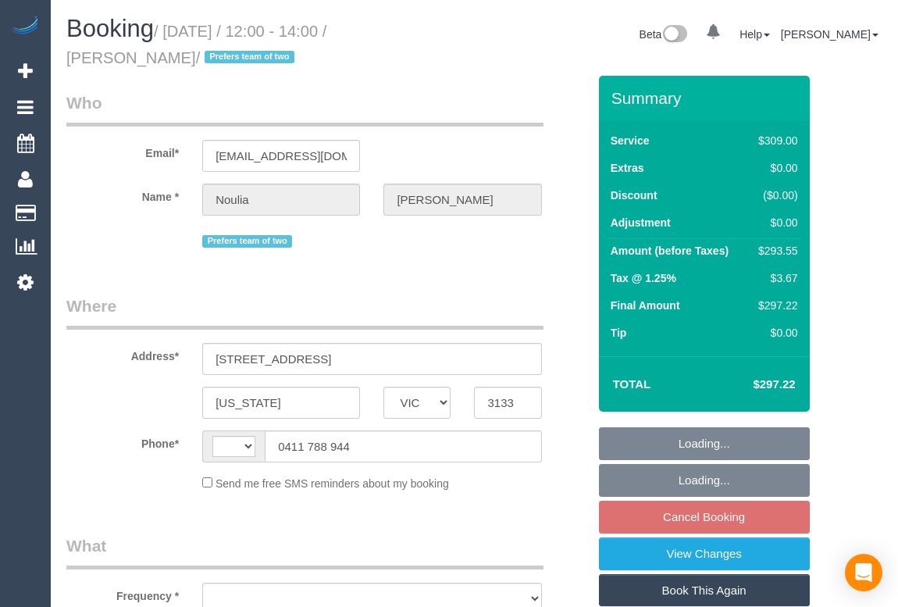
select select "number:19"
select select "number:25"
select select "number:34"
select select "number:12"
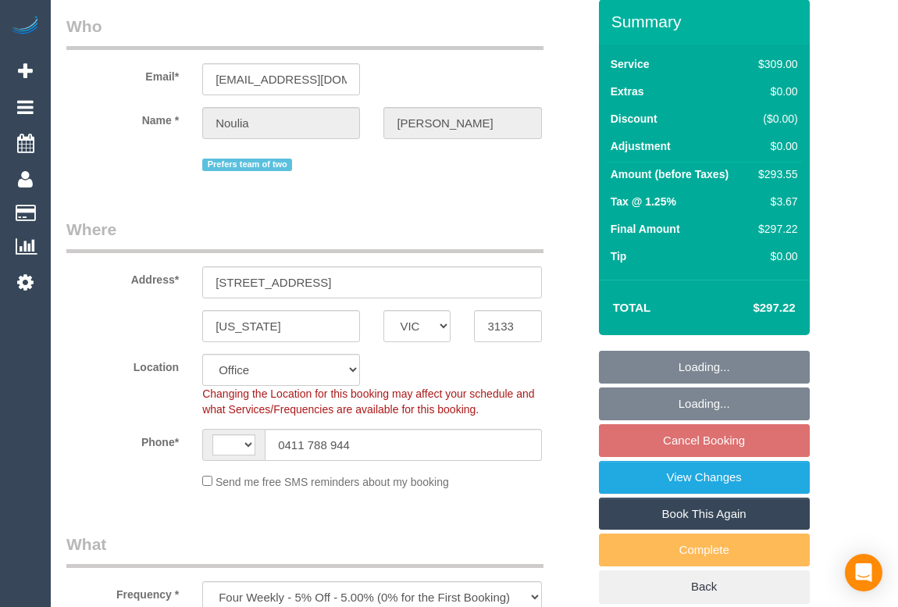
select select "object:738"
select select "string:AU"
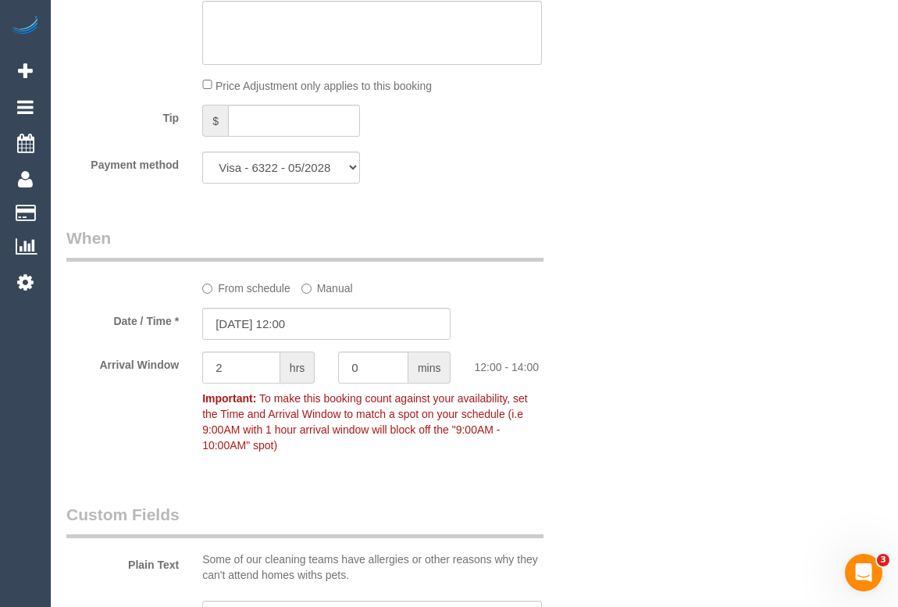
scroll to position [1704, 0]
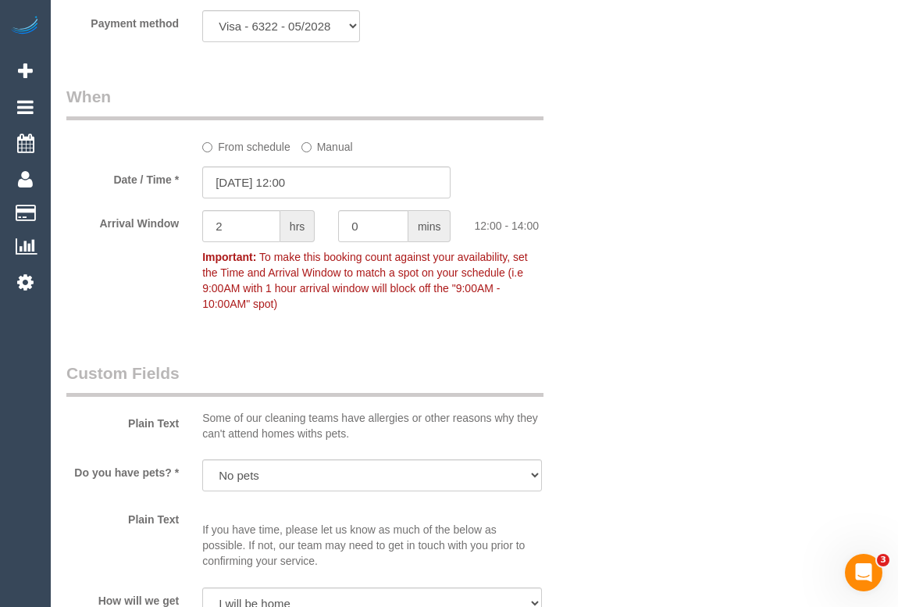
click at [244, 148] on label "From schedule" at bounding box center [246, 144] width 88 height 21
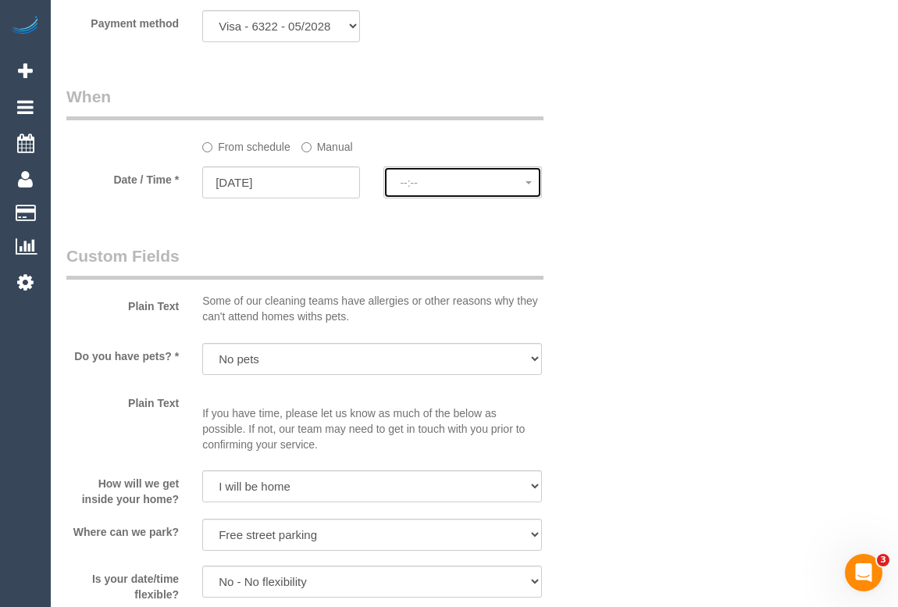
click at [448, 189] on span "--:--" at bounding box center [462, 183] width 125 height 12
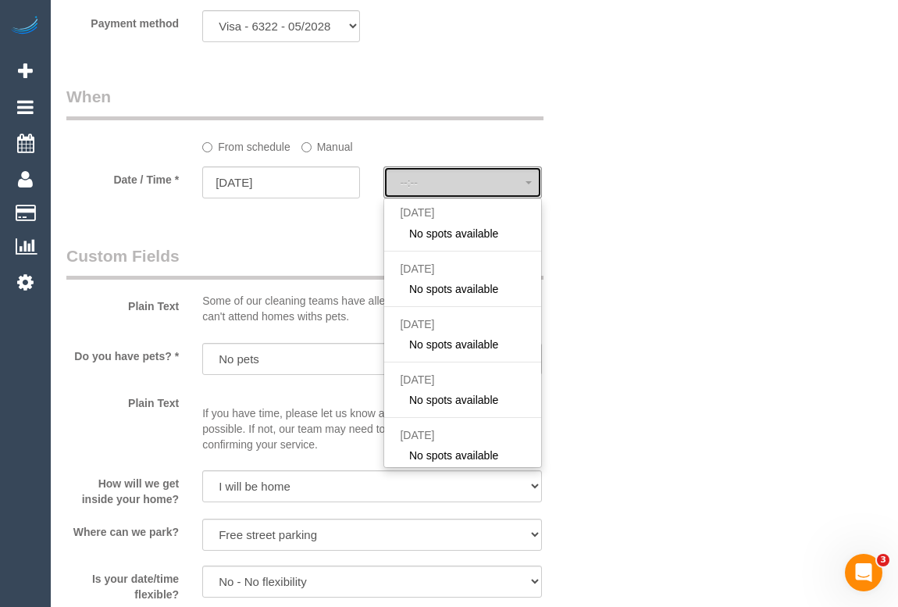
select select "spot6"
click at [616, 320] on div "Who Email* [EMAIL_ADDRESS][DOMAIN_NAME] Name * [GEOGRAPHIC_DATA] [GEOGRAPHIC_DA…" at bounding box center [474, 99] width 816 height 3455
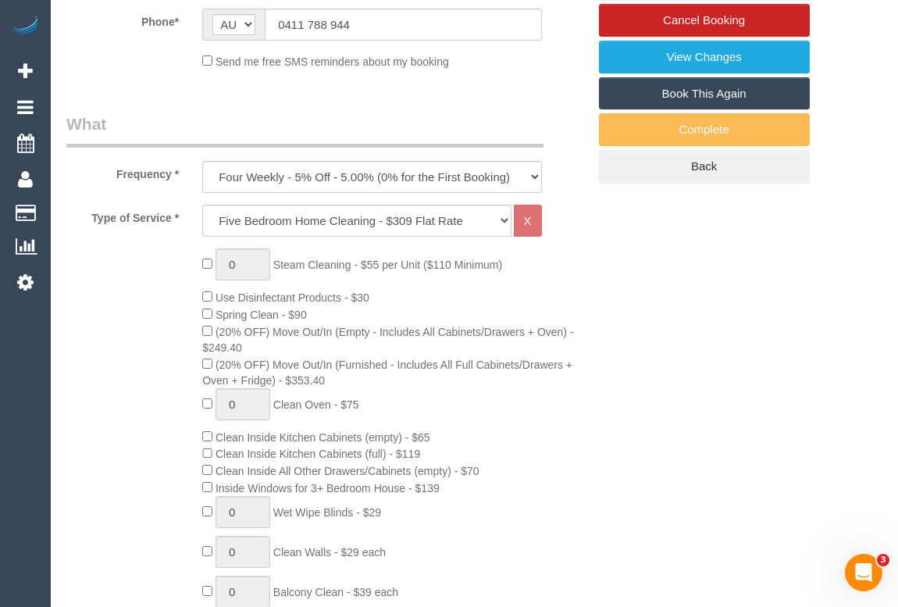
scroll to position [355, 0]
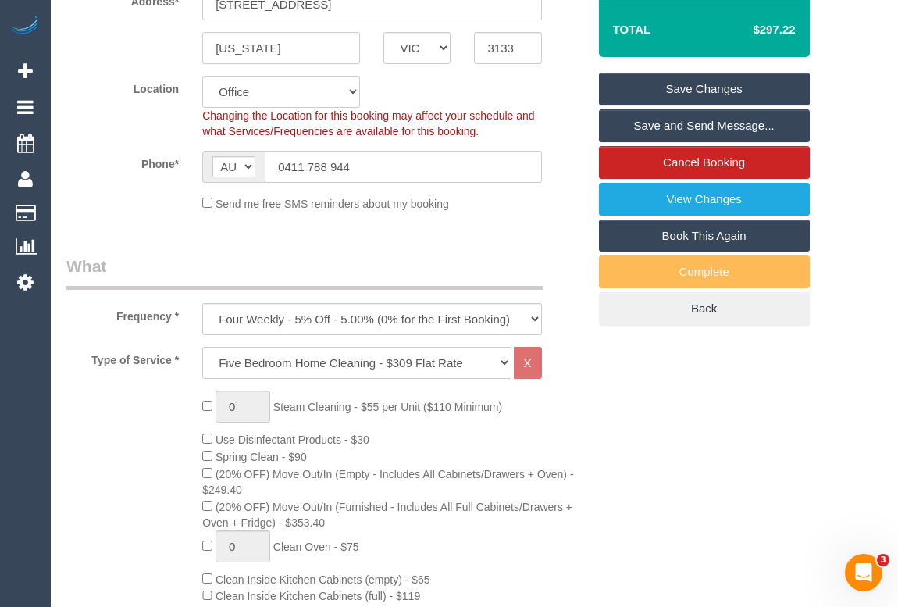
click at [195, 48] on div "[US_STATE]" at bounding box center [281, 48] width 181 height 32
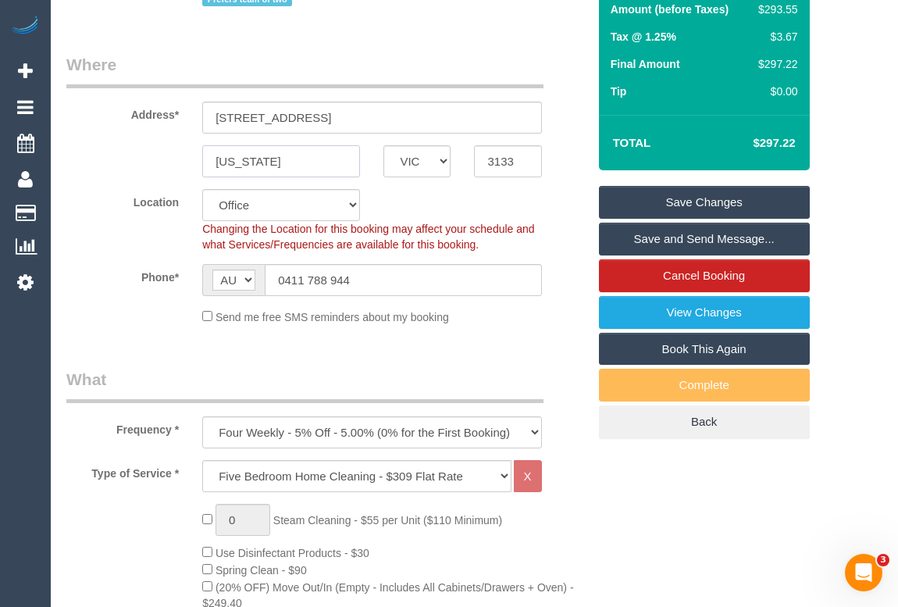
scroll to position [141, 0]
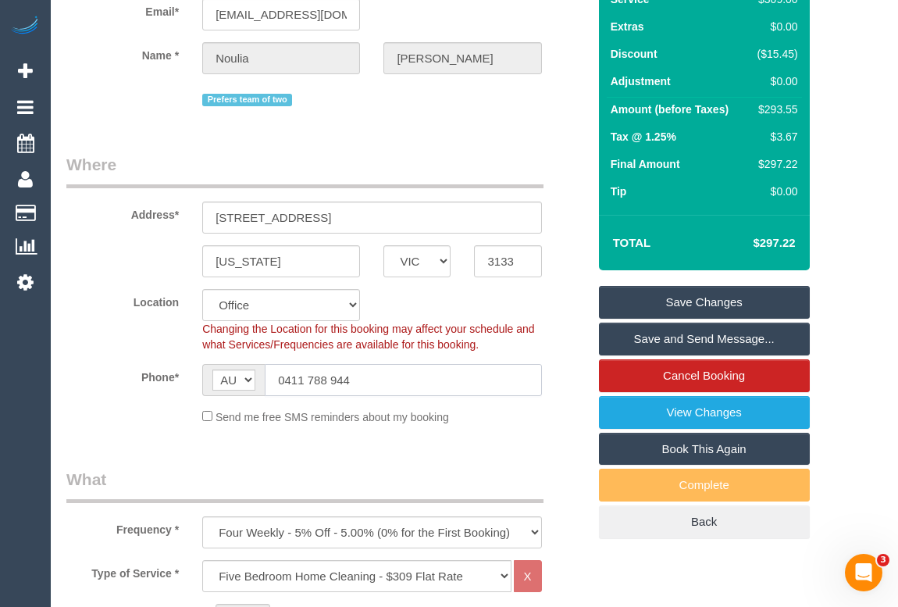
drag, startPoint x: 384, startPoint y: 380, endPoint x: 179, endPoint y: 376, distance: 205.5
click at [179, 376] on div "Phone* AF AL DZ AD AO AI AQ AG AR AM AW AU AT AZ BS BH BD BB BY BE BZ BJ BM BT …" at bounding box center [327, 380] width 544 height 32
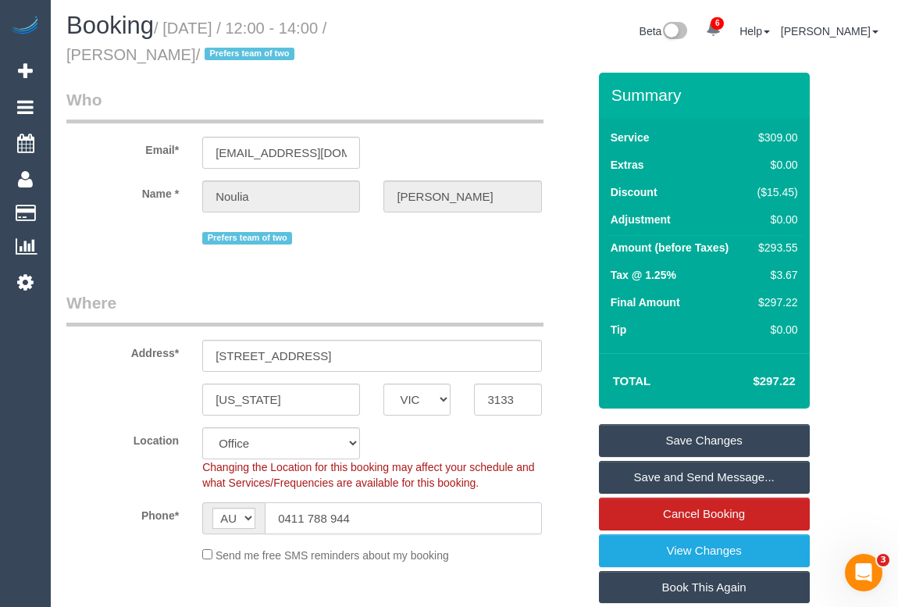
scroll to position [0, 0]
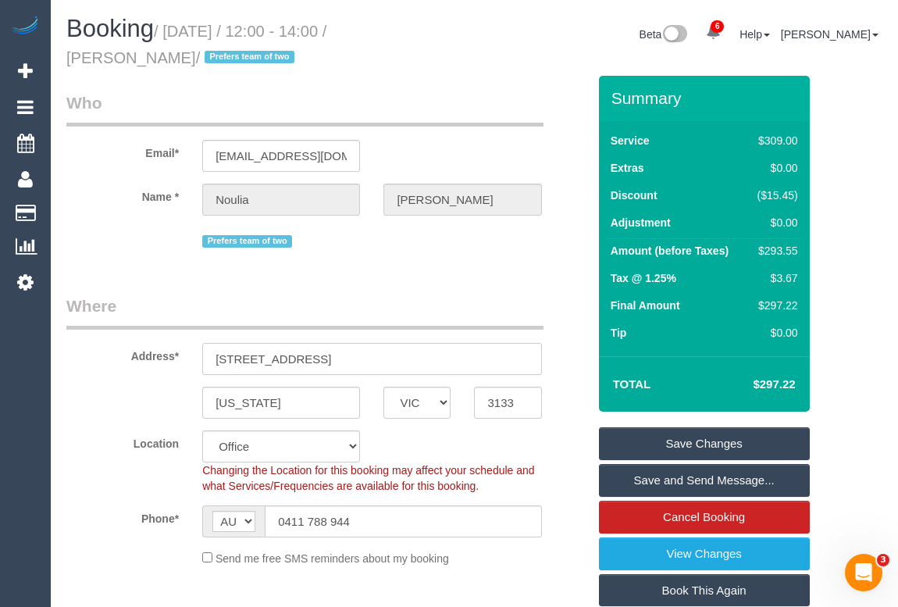
drag, startPoint x: 216, startPoint y: 355, endPoint x: 332, endPoint y: 360, distance: 115.7
click at [332, 360] on input "[STREET_ADDRESS]" at bounding box center [371, 359] width 339 height 32
click at [347, 452] on select "Office [GEOGRAPHIC_DATA] (North) East (South) [GEOGRAPHIC_DATA] (East) [GEOGRAP…" at bounding box center [281, 446] width 158 height 32
select select "48"
click at [202, 430] on select "Office [GEOGRAPHIC_DATA] (North) East (South) [GEOGRAPHIC_DATA] (East) [GEOGRAP…" at bounding box center [281, 446] width 158 height 32
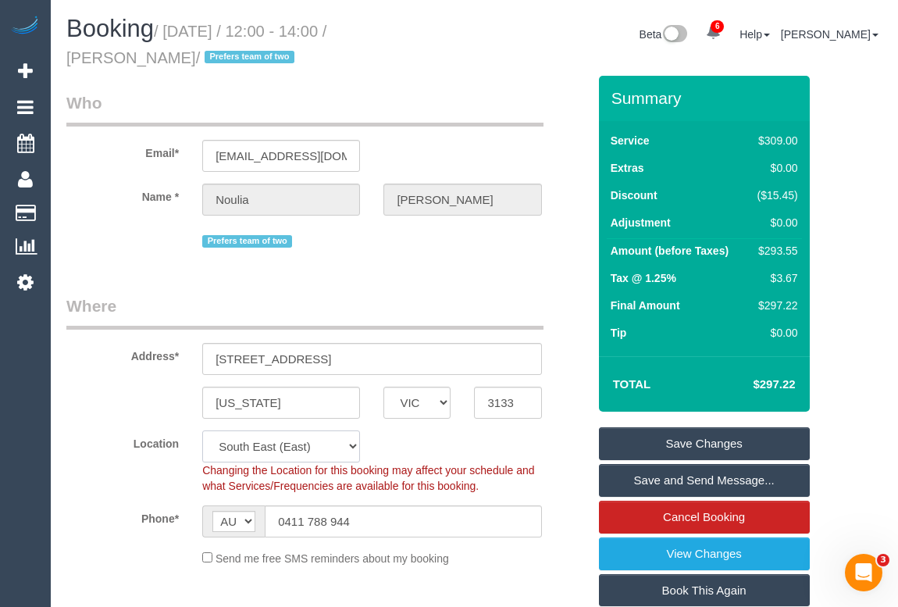
select select
select select "object:5910"
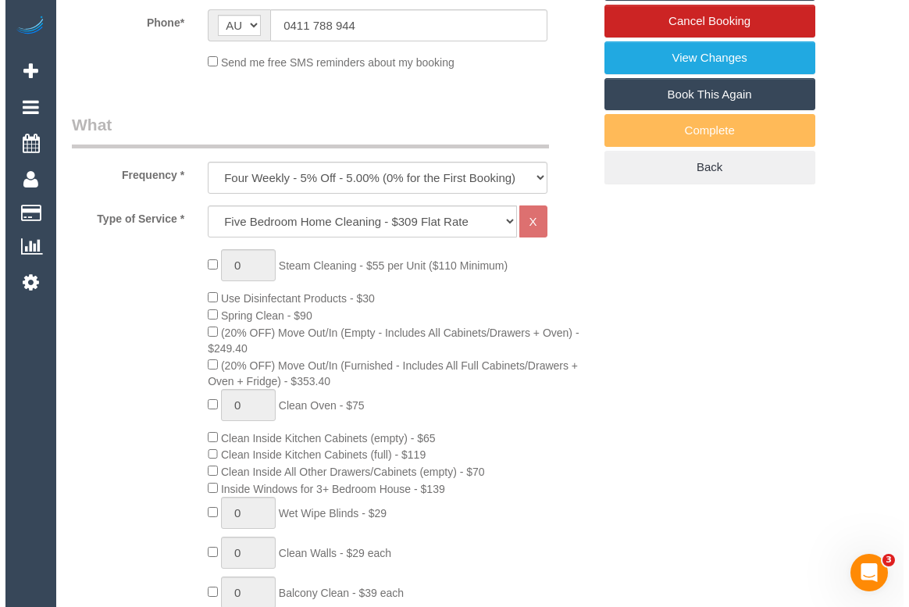
scroll to position [141, 0]
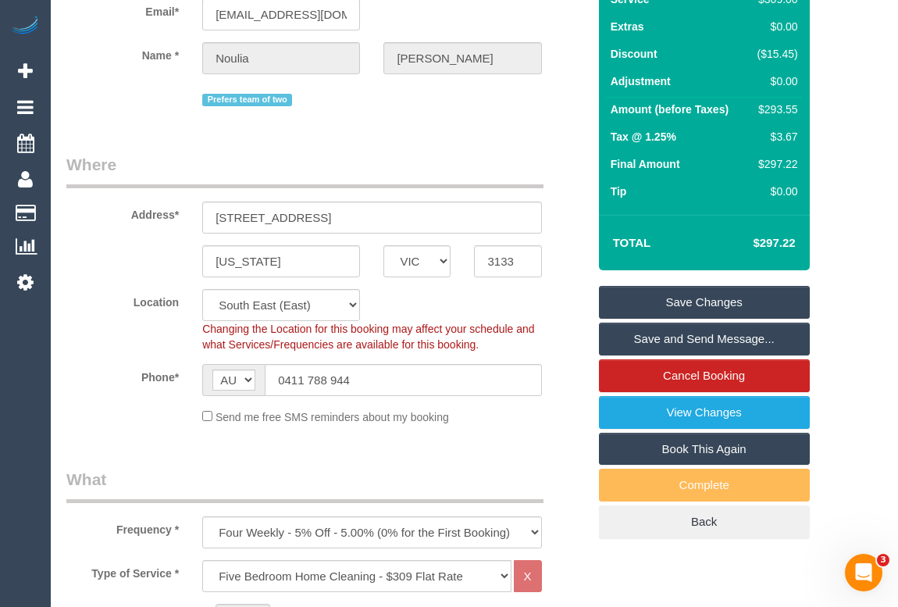
click at [720, 303] on link "Save Changes" at bounding box center [704, 302] width 211 height 33
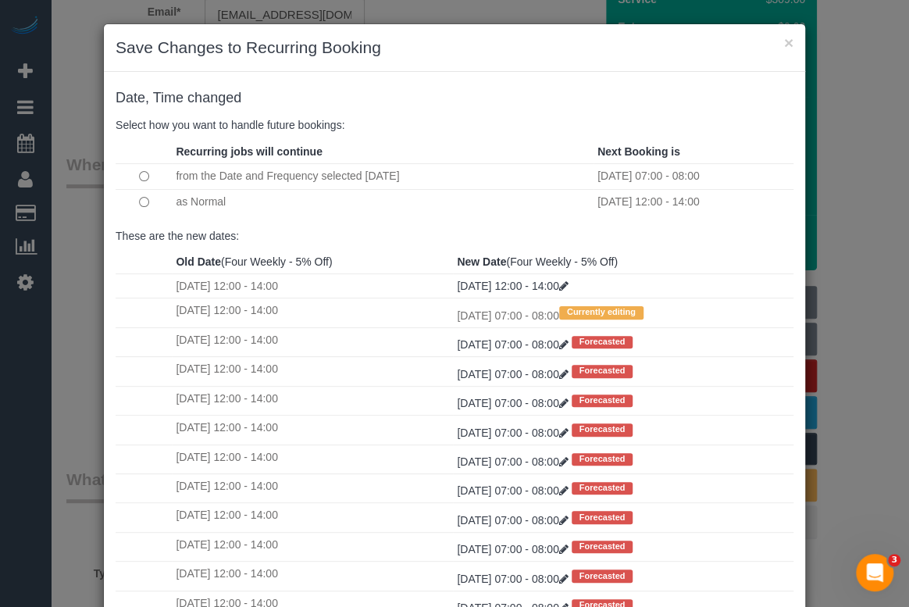
click at [131, 201] on td at bounding box center [144, 201] width 56 height 25
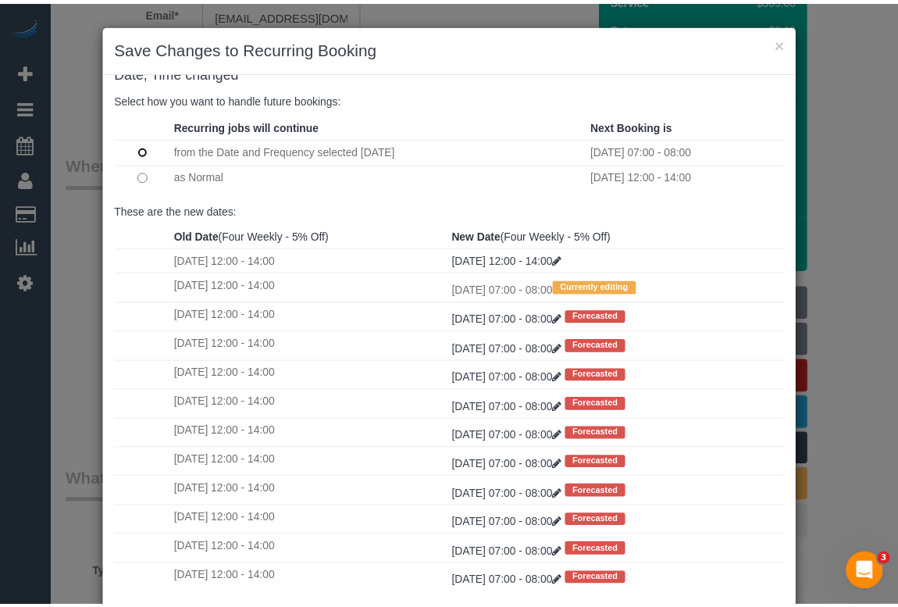
scroll to position [92, 0]
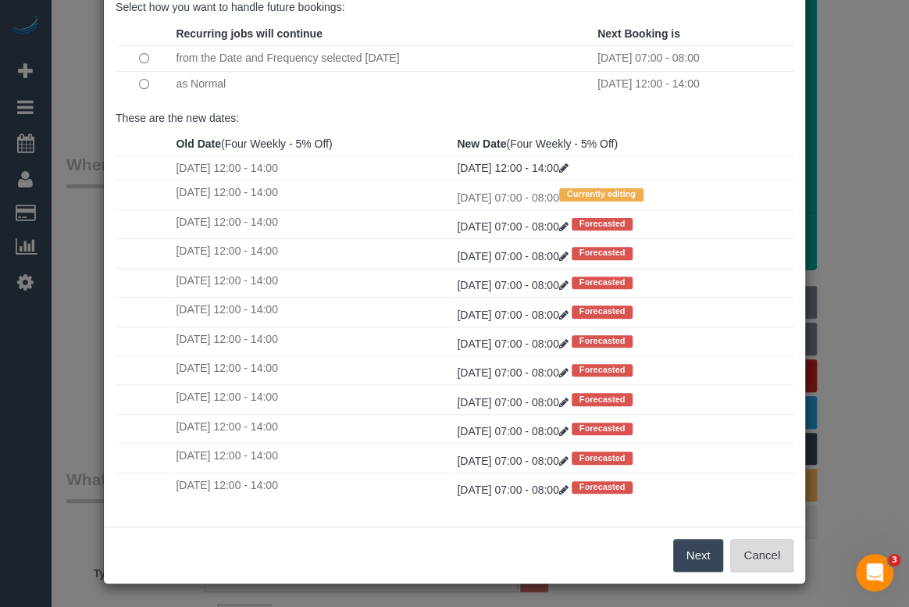
click at [775, 550] on button "Cancel" at bounding box center [761, 555] width 63 height 33
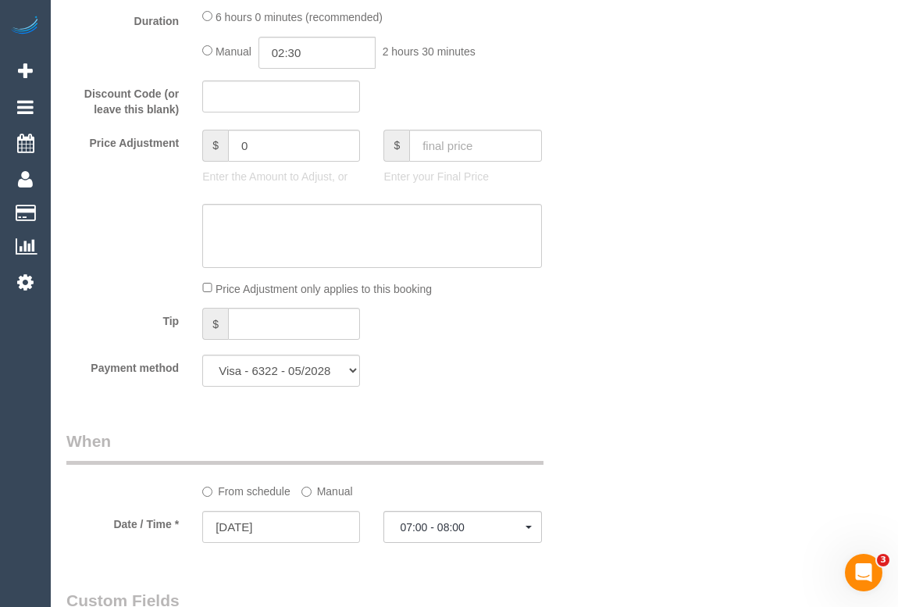
scroll to position [1633, 0]
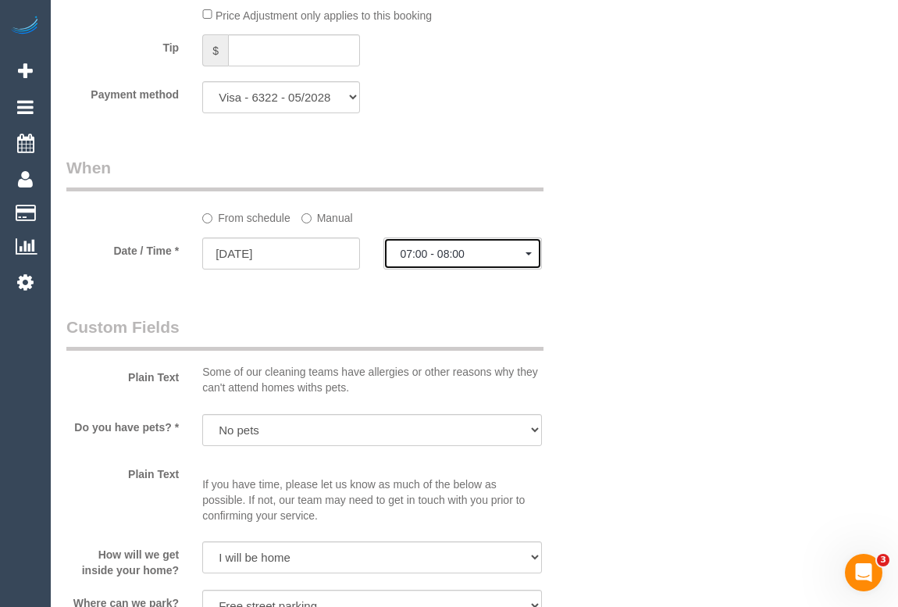
click at [442, 257] on span "07:00 - 08:00" at bounding box center [462, 254] width 125 height 12
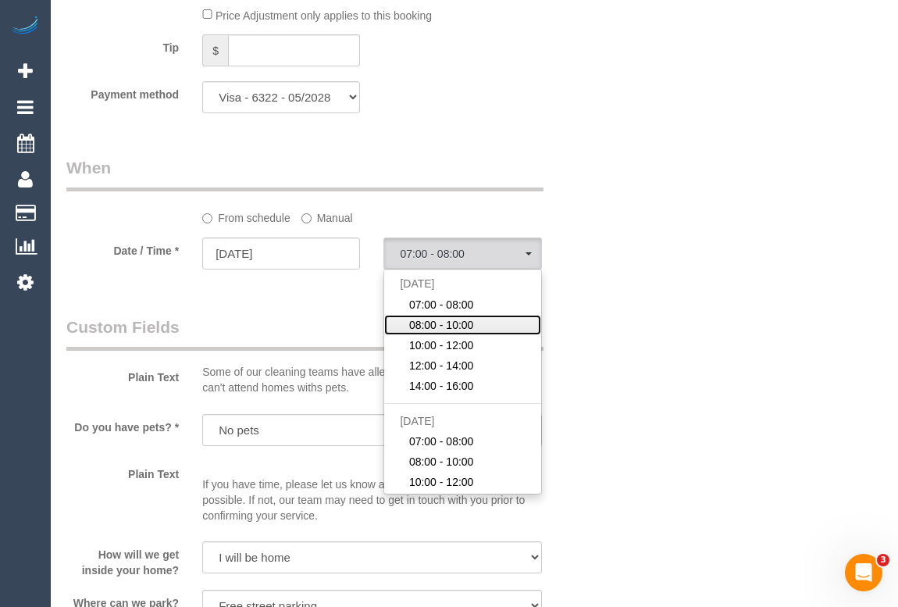
click at [454, 330] on span "08:00 - 10:00" at bounding box center [441, 325] width 65 height 16
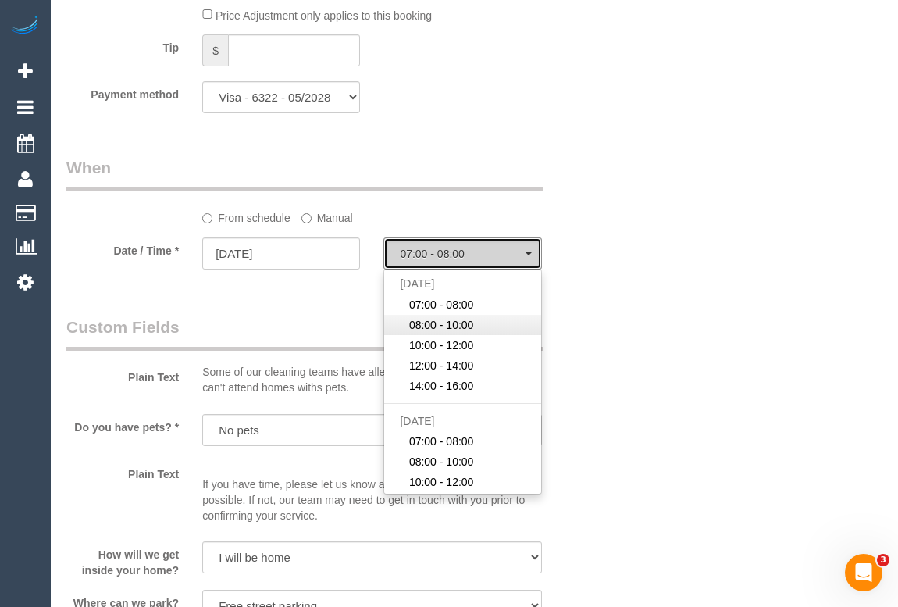
select select "spot12"
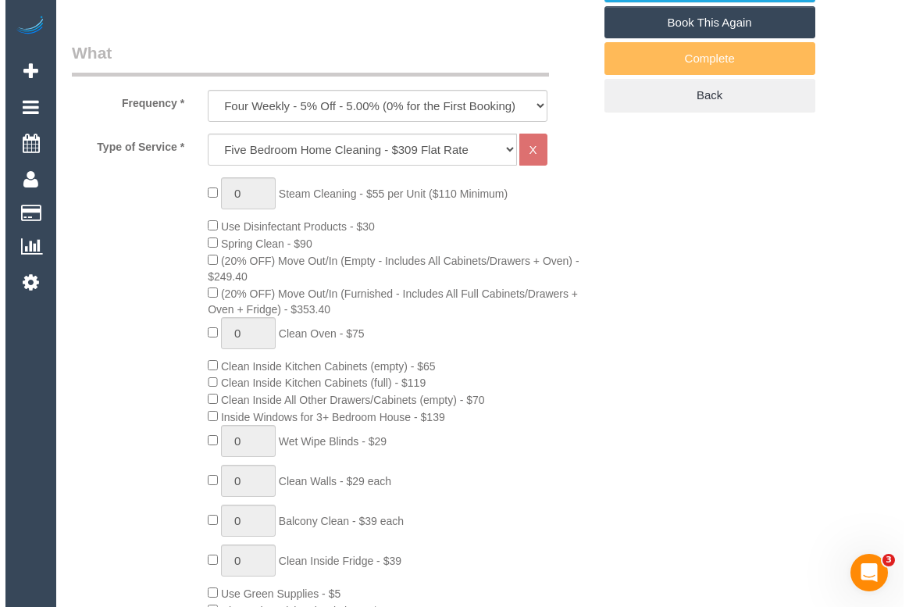
scroll to position [284, 0]
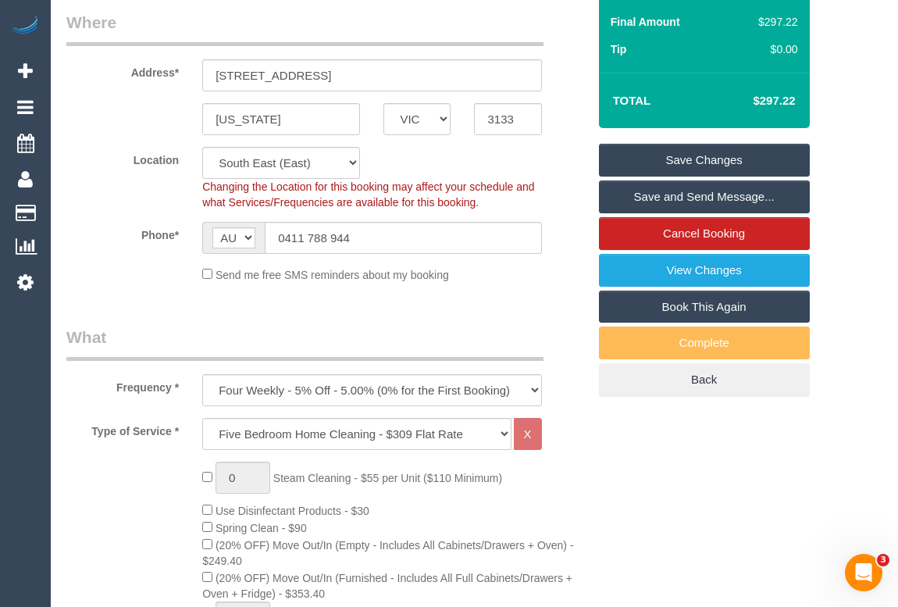
click at [726, 156] on link "Save Changes" at bounding box center [704, 160] width 211 height 33
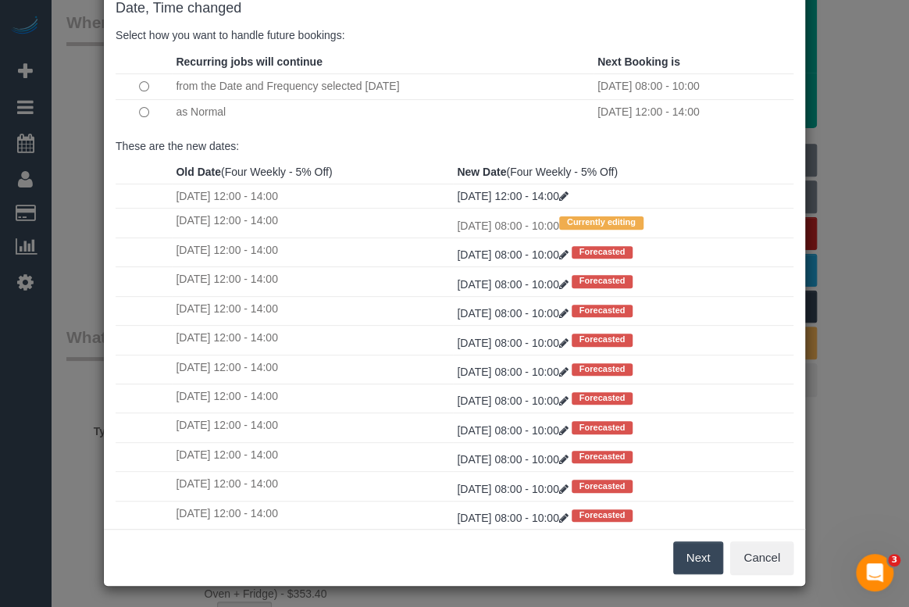
scroll to position [92, 0]
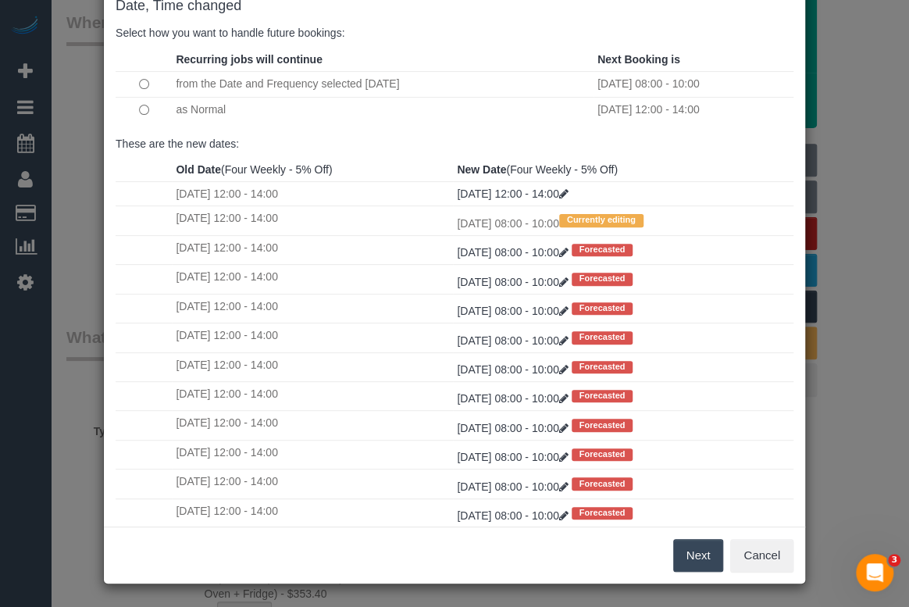
click at [679, 553] on button "Next" at bounding box center [698, 555] width 51 height 33
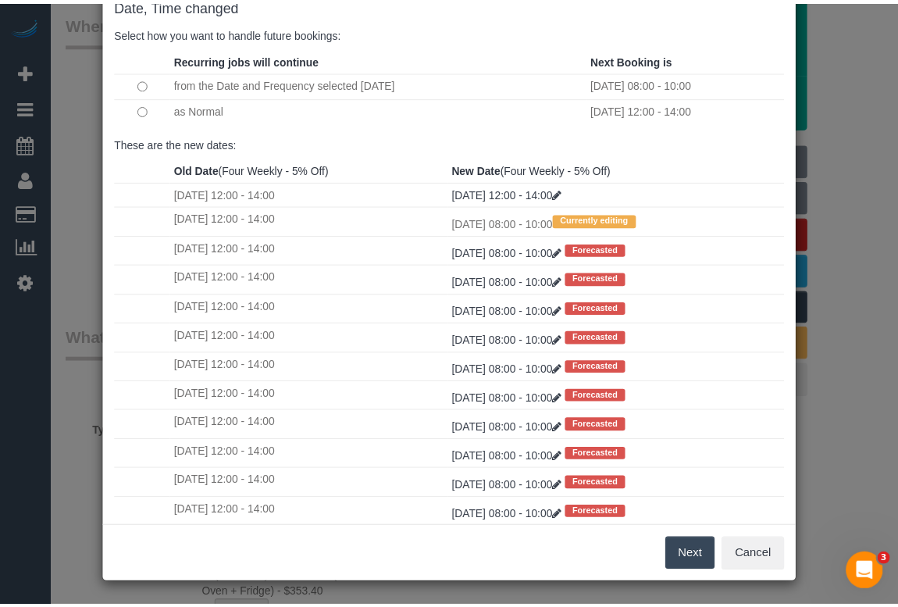
scroll to position [0, 0]
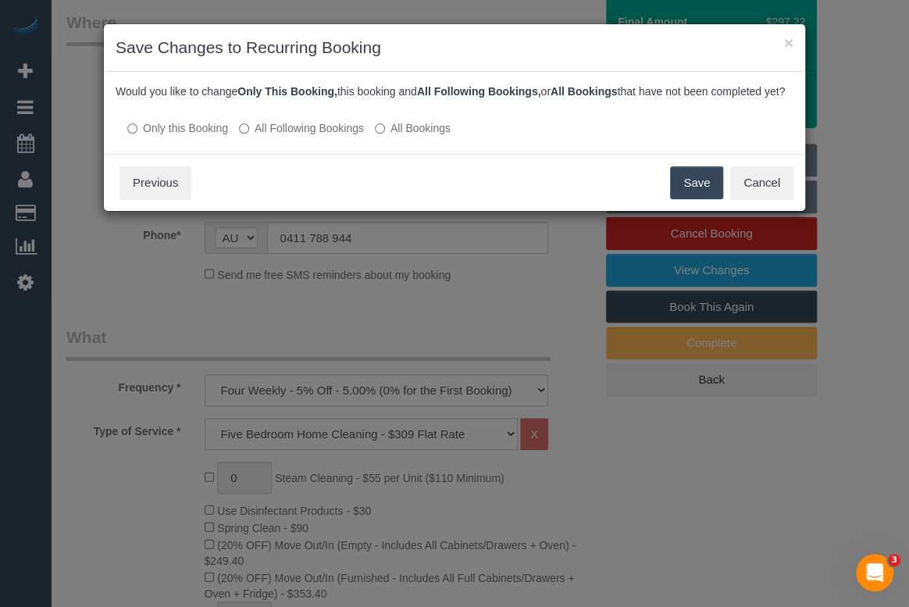
click at [252, 136] on label "All Following Bookings" at bounding box center [301, 128] width 125 height 16
click at [684, 195] on button "Save" at bounding box center [696, 182] width 53 height 33
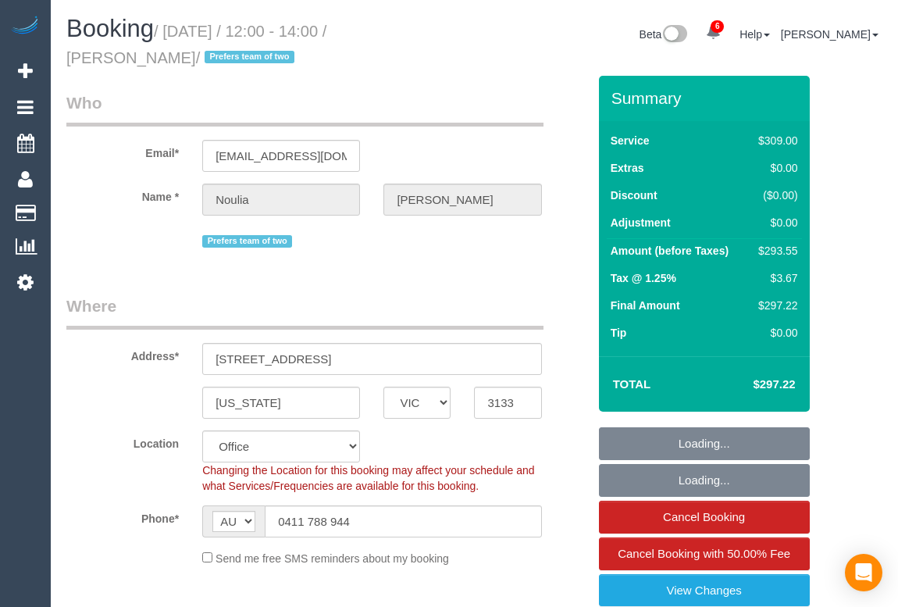
select select "VIC"
select select "string:stripe-pm_1PW6oT2GScqysDRV2P9vVk8G"
select select "number:28"
select select "number:14"
select select "number:19"
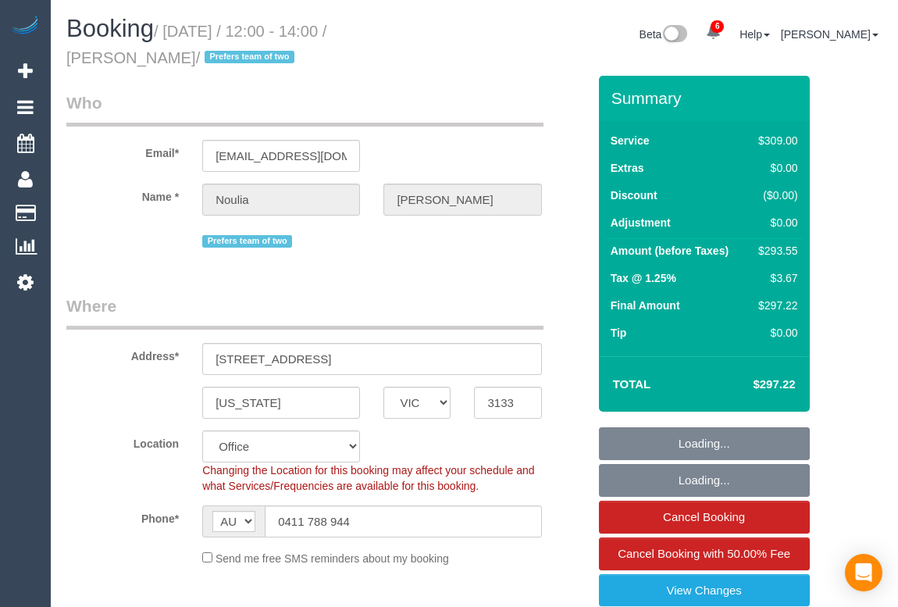
select select "number:25"
select select "number:34"
select select "number:12"
select select "object:2176"
